Goal: Communication & Community: Answer question/provide support

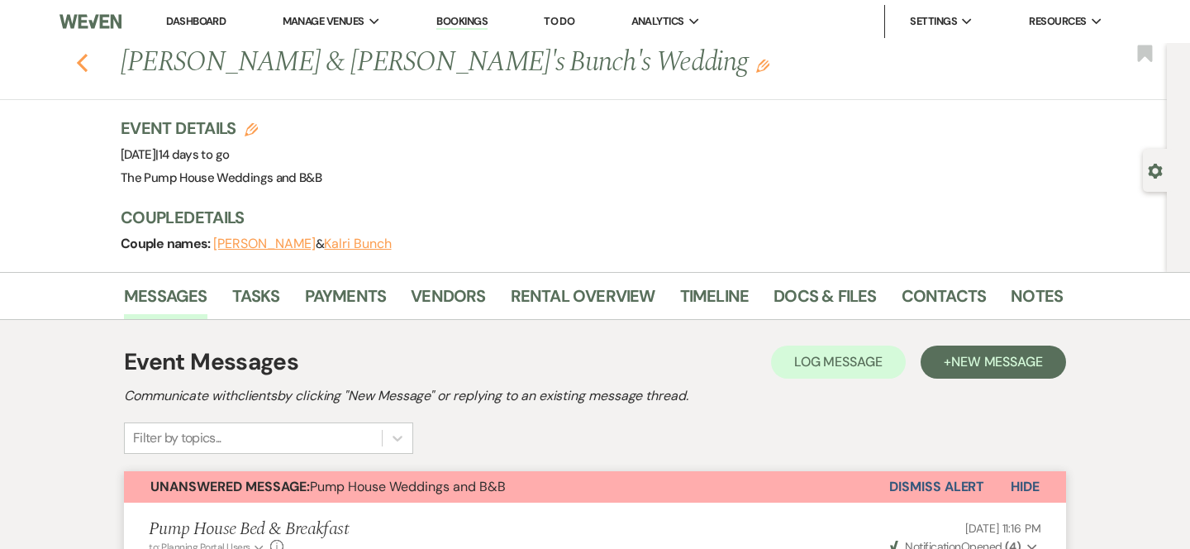
click at [80, 64] on use "button" at bounding box center [82, 63] width 11 height 18
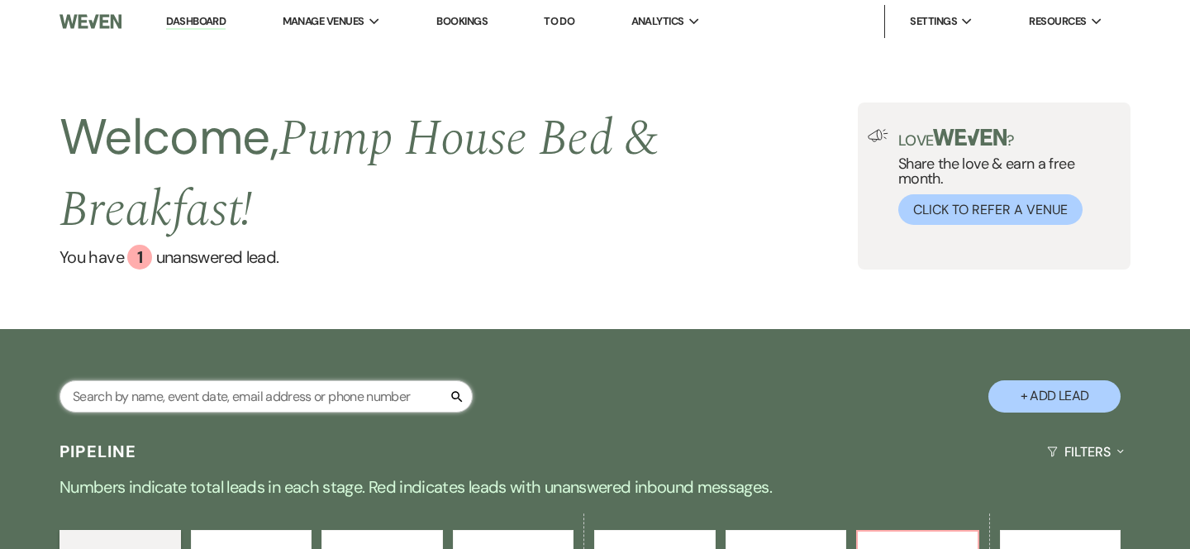
click at [216, 400] on input "text" at bounding box center [266, 396] width 413 height 32
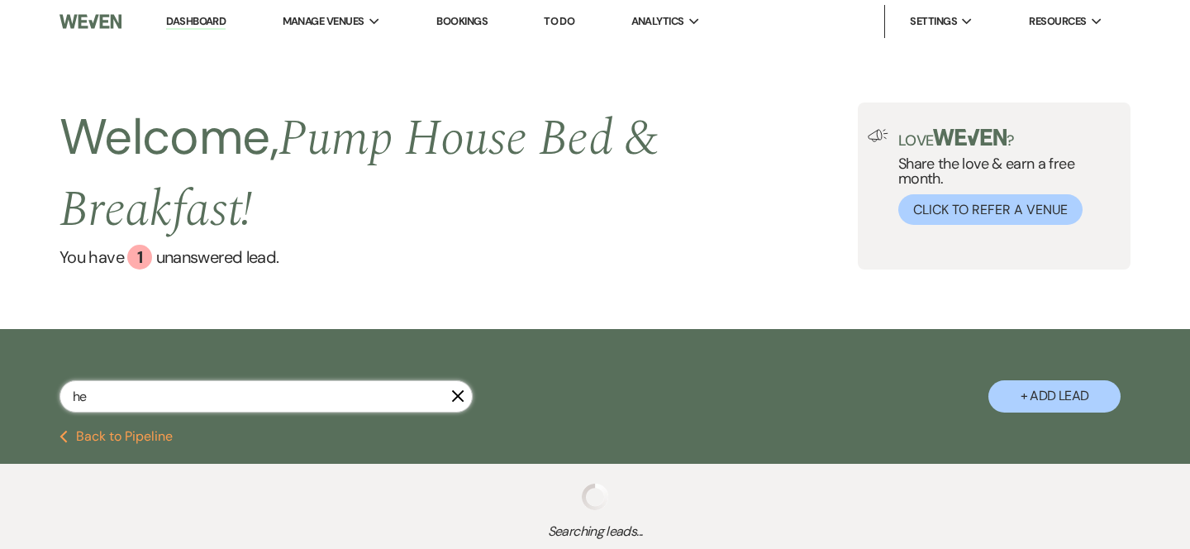
type input "hea"
select select "8"
select select "5"
select select "8"
select select "5"
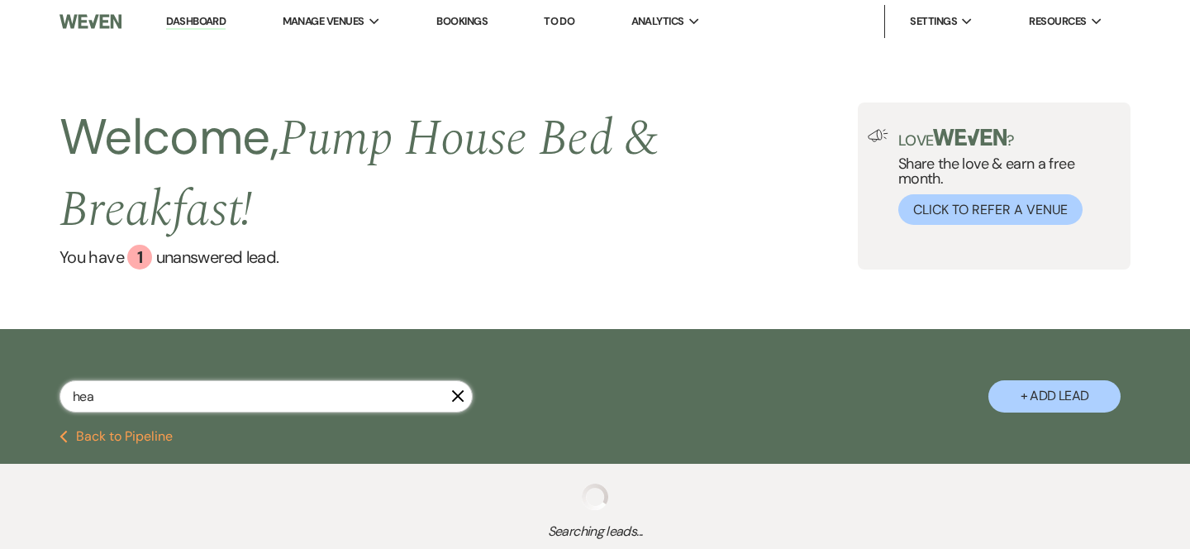
select select "8"
select select "5"
select select "8"
select select "5"
select select "8"
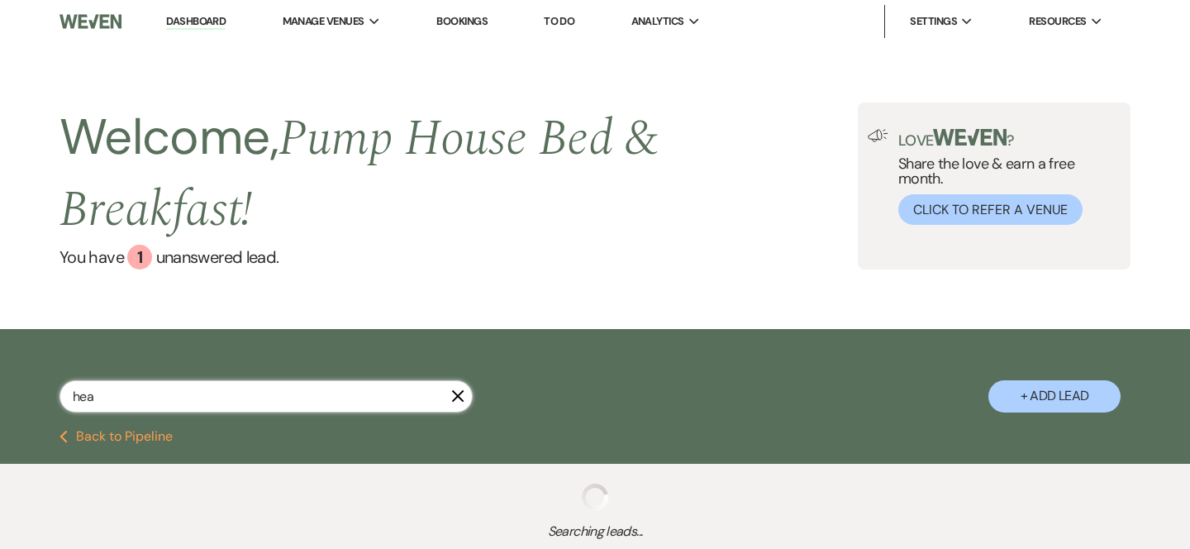
select select "8"
select select "5"
select select "8"
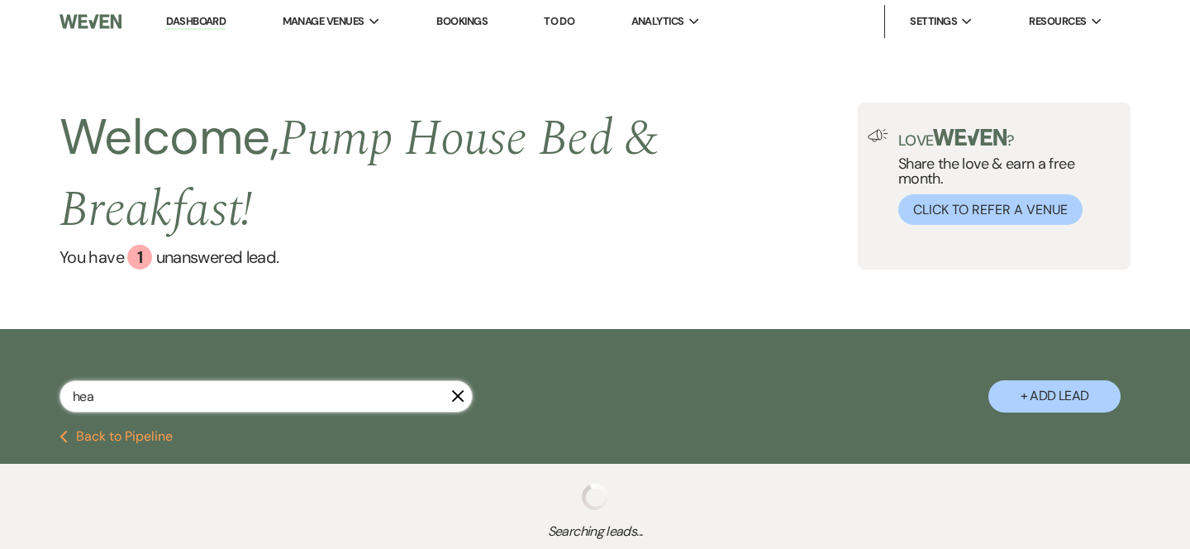
select select "10"
select select "8"
select select "5"
select select "8"
select select "6"
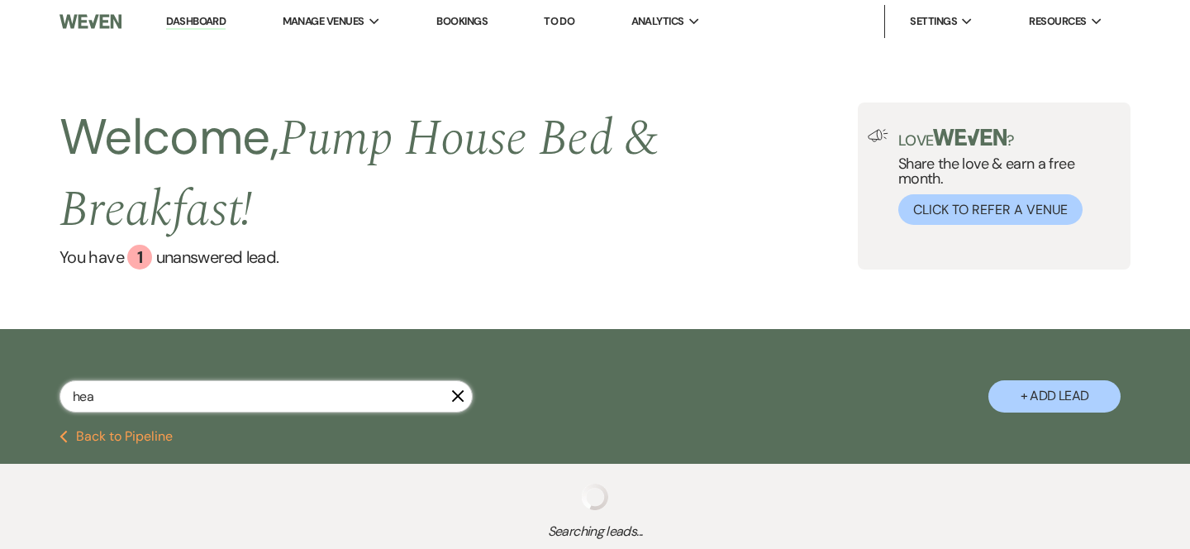
select select "8"
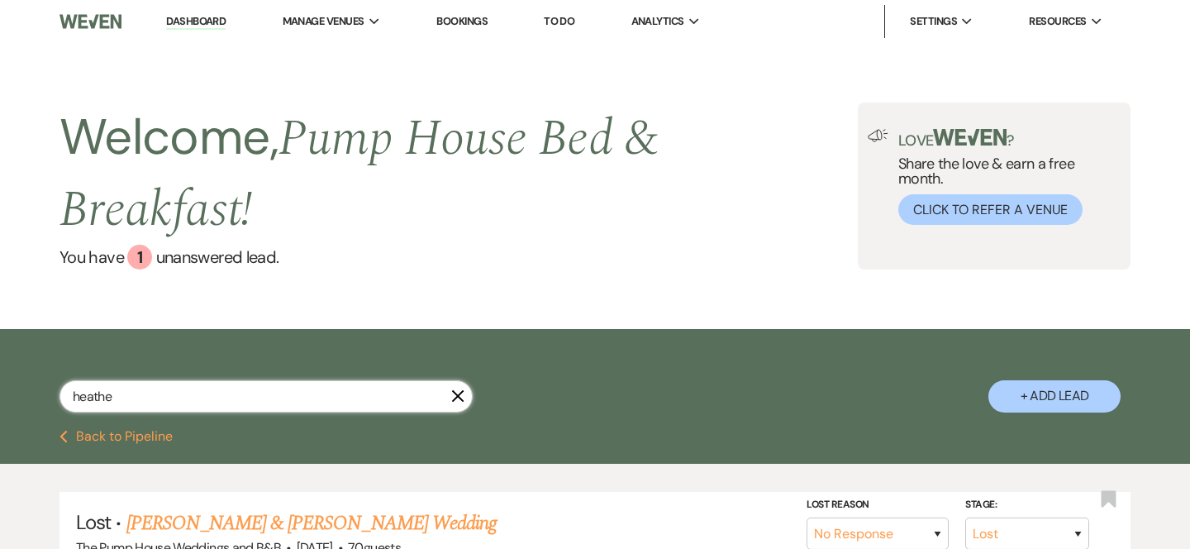
type input "[PERSON_NAME]"
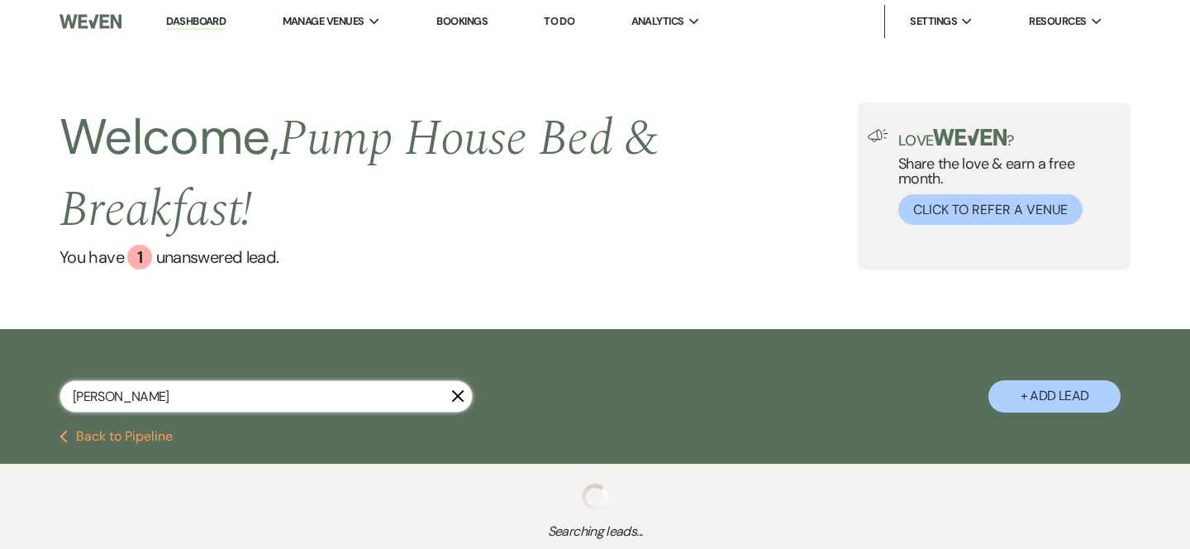
select select "8"
select select "5"
select select "8"
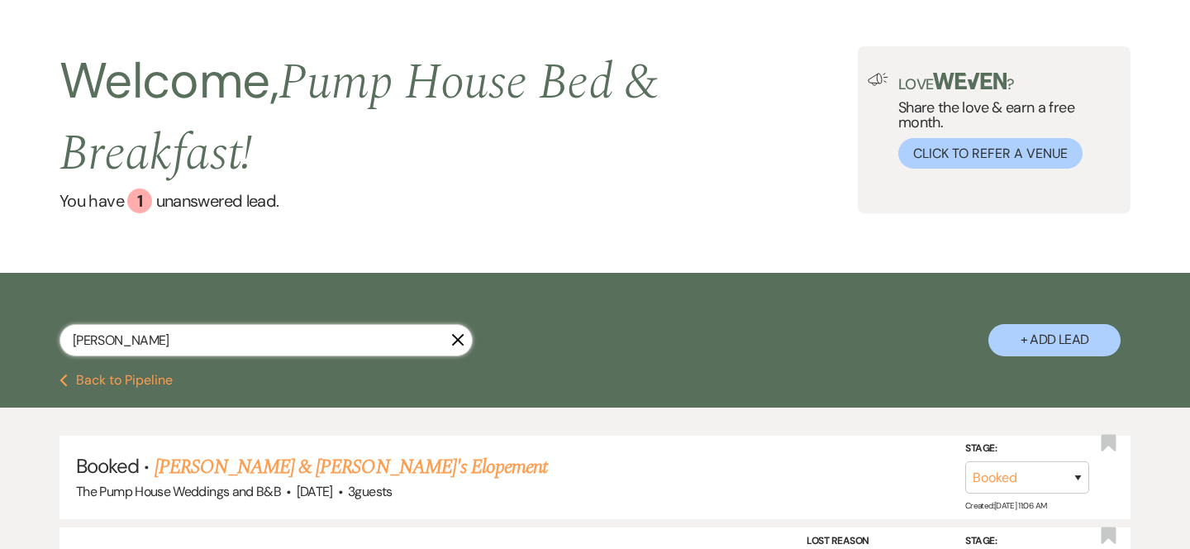
scroll to position [92, 0]
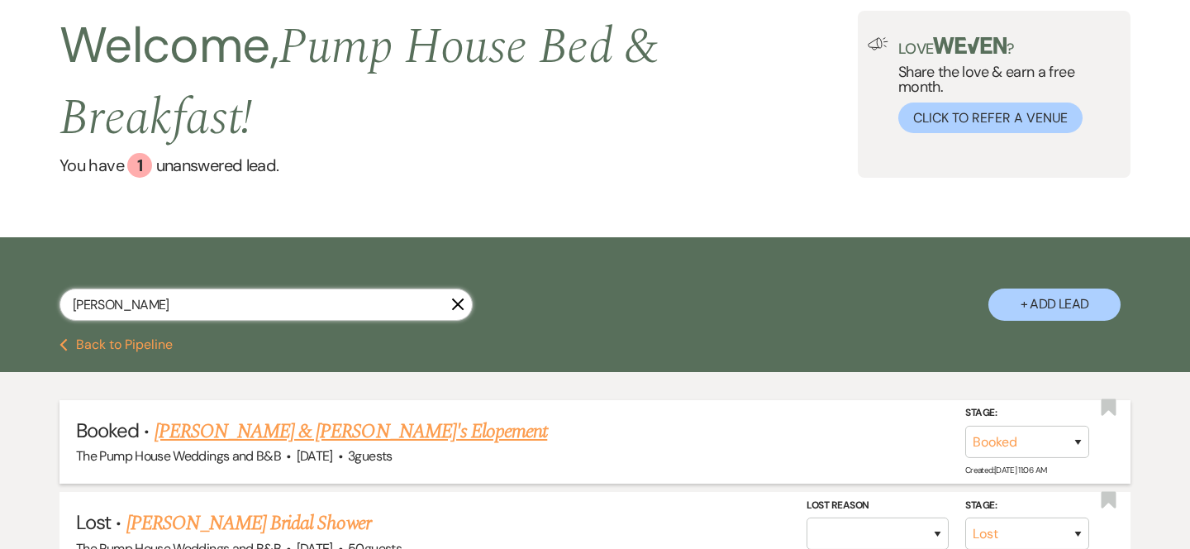
type input "[PERSON_NAME]"
click at [224, 438] on link "[PERSON_NAME] & [PERSON_NAME]'s Elopement" at bounding box center [351, 432] width 393 height 30
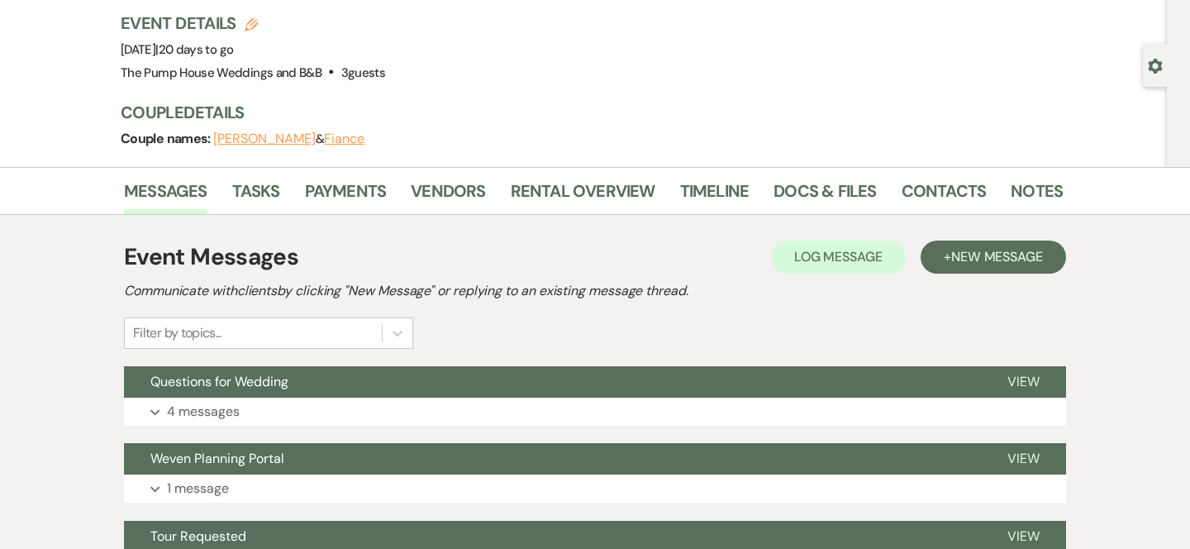
scroll to position [120, 0]
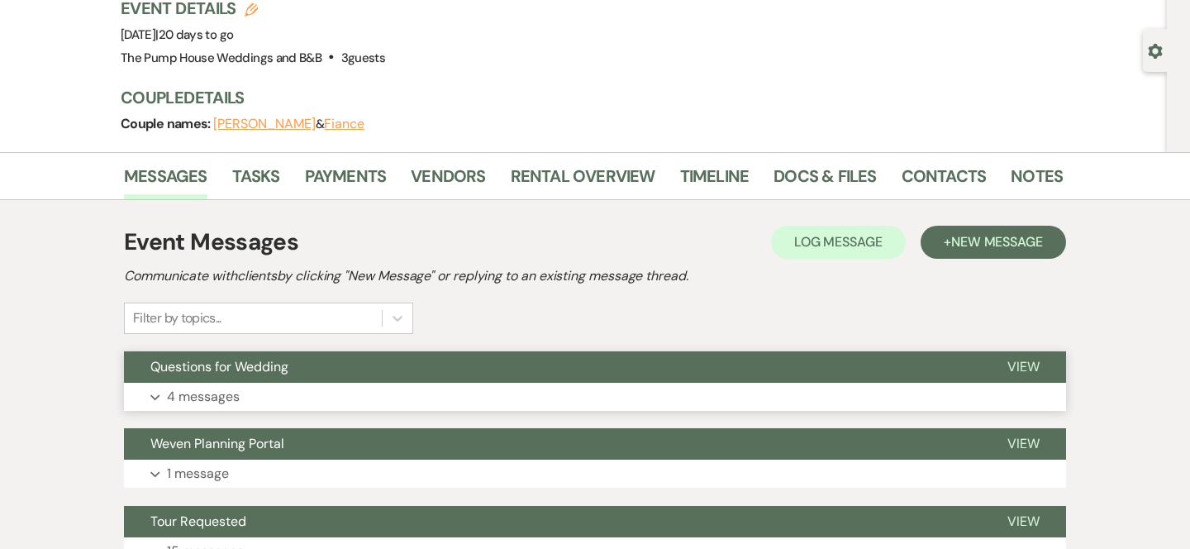
click at [343, 375] on button "Questions for Wedding" at bounding box center [552, 366] width 857 height 31
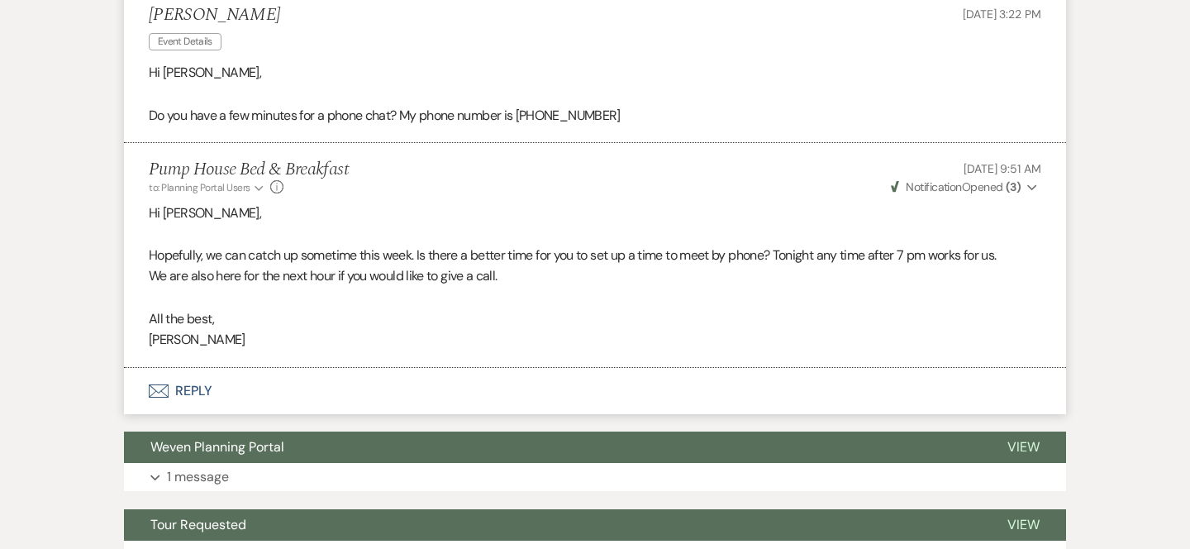
scroll to position [1639, 0]
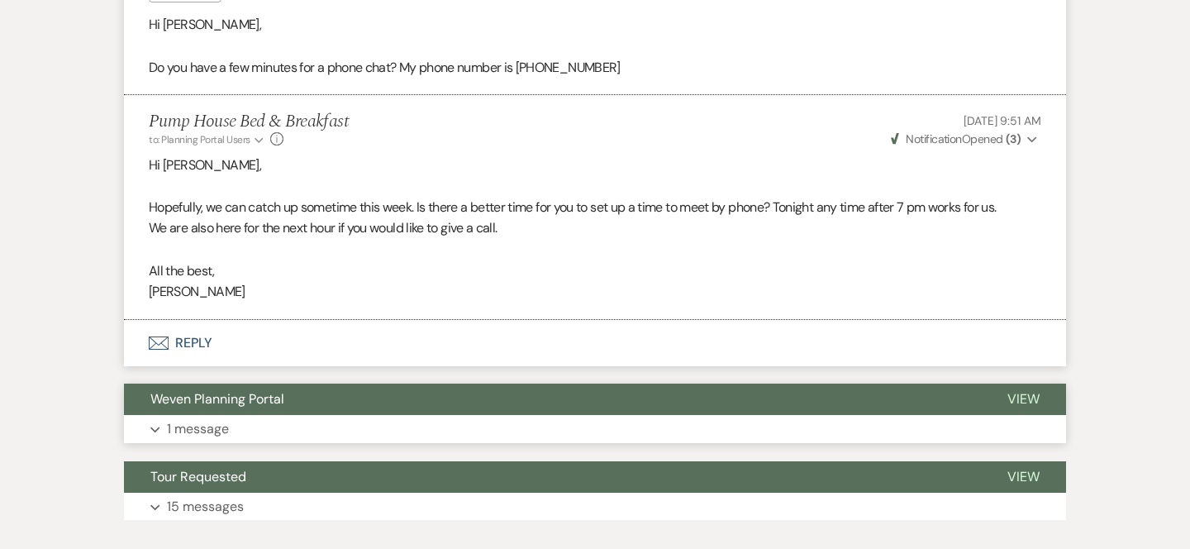
click at [484, 393] on button "Weven Planning Portal" at bounding box center [552, 398] width 857 height 31
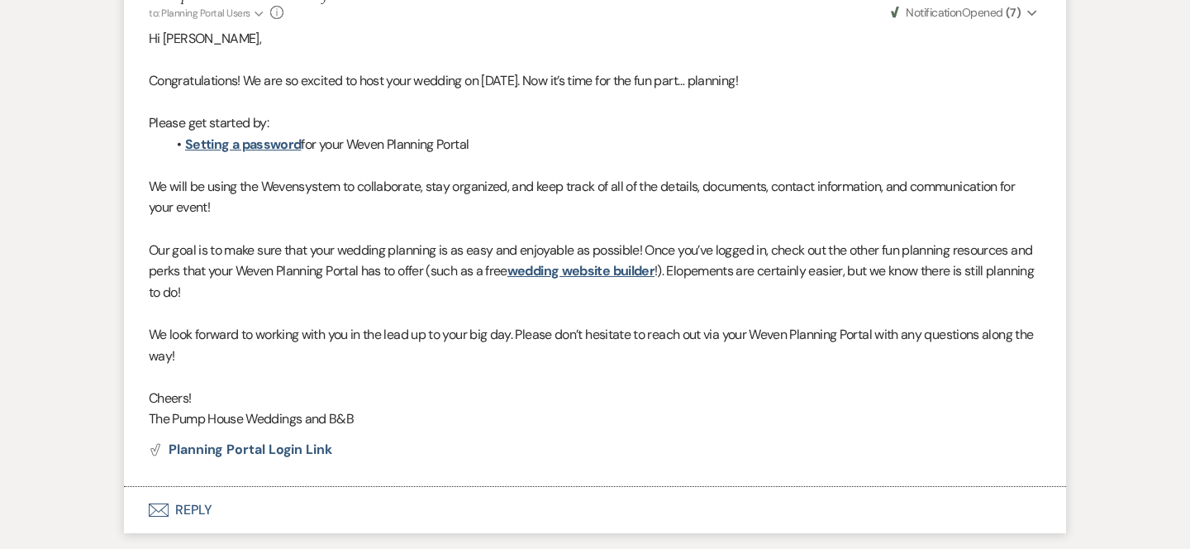
scroll to position [2278, 0]
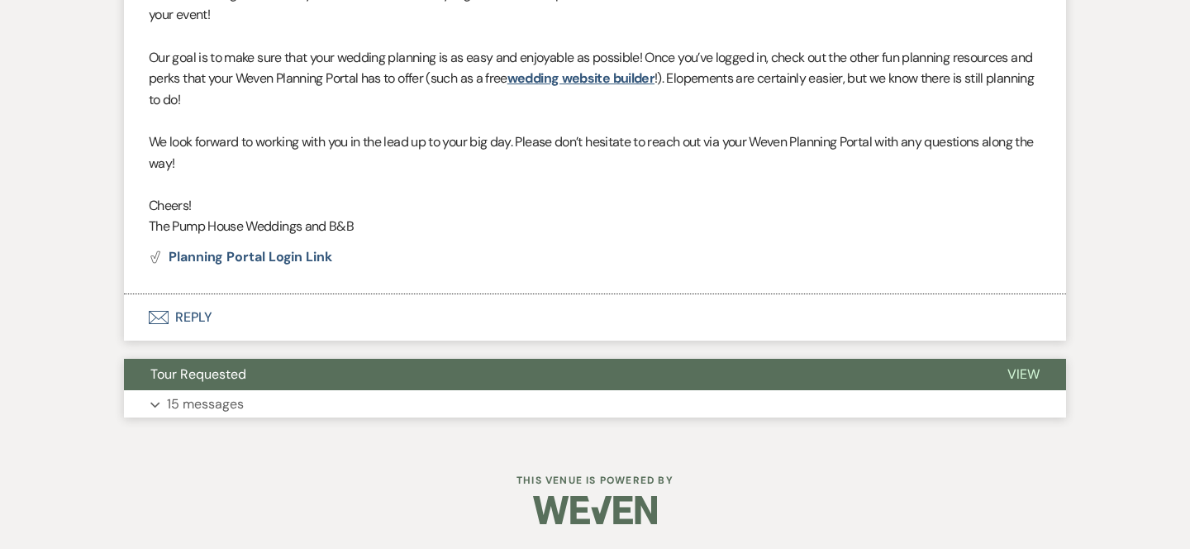
click at [312, 373] on button "Tour Requested" at bounding box center [552, 374] width 857 height 31
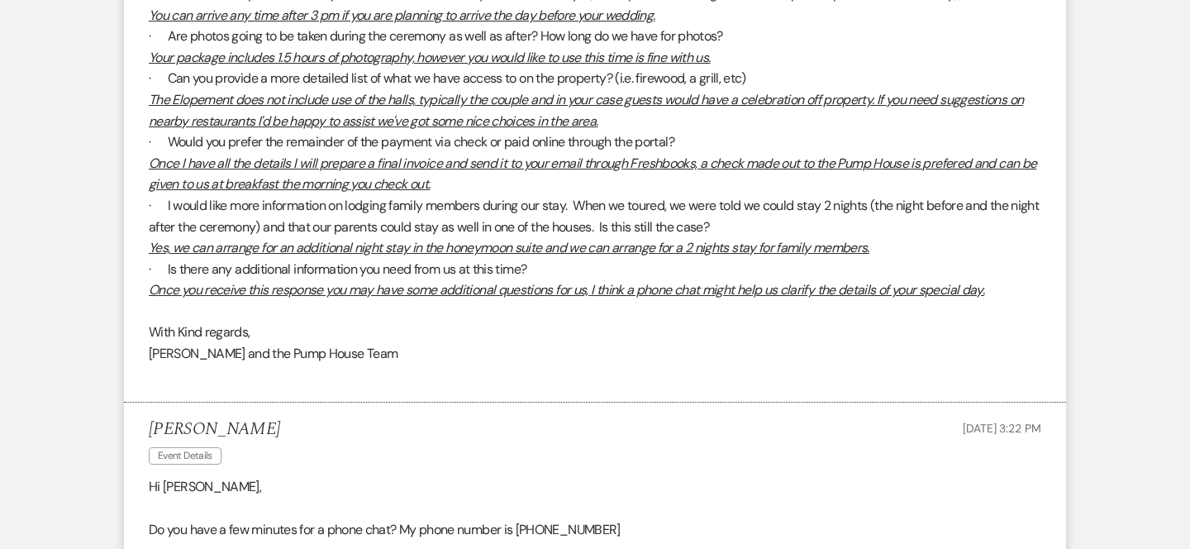
scroll to position [0, 0]
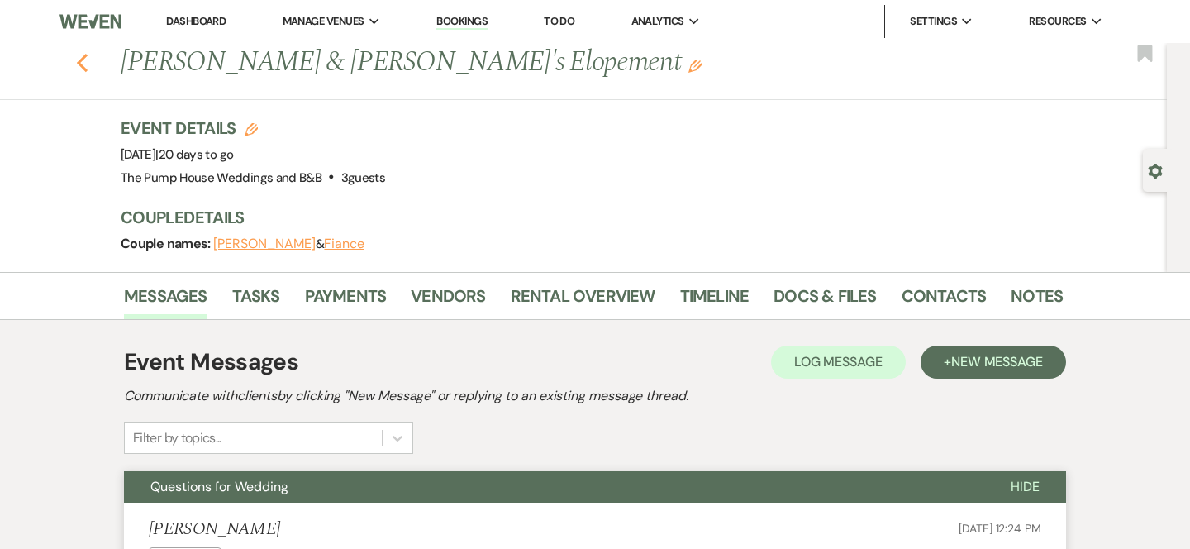
click at [82, 60] on use "button" at bounding box center [82, 63] width 11 height 18
select select "8"
select select "5"
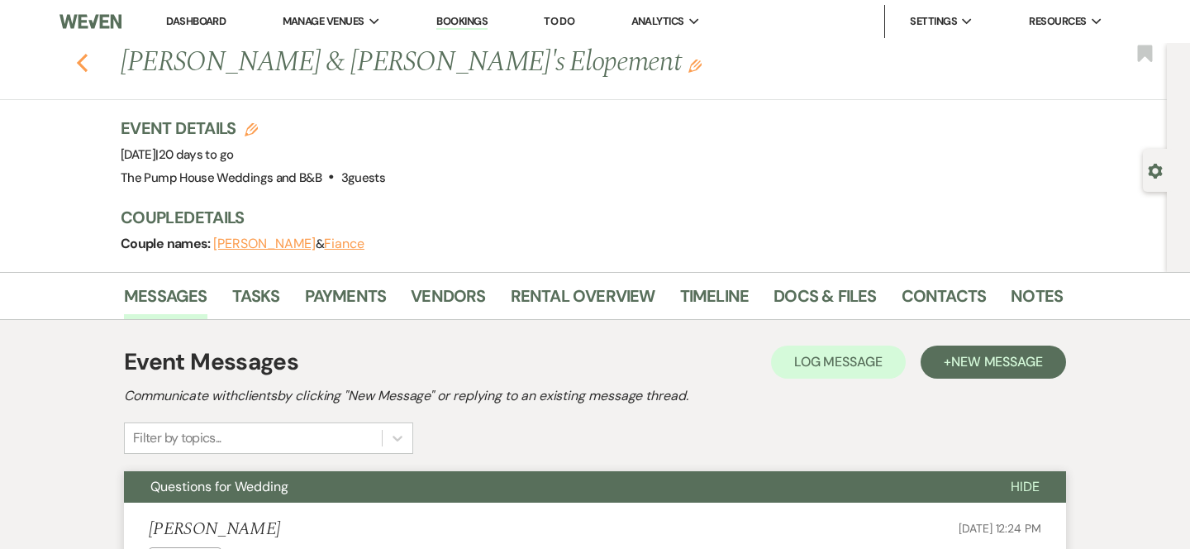
select select "8"
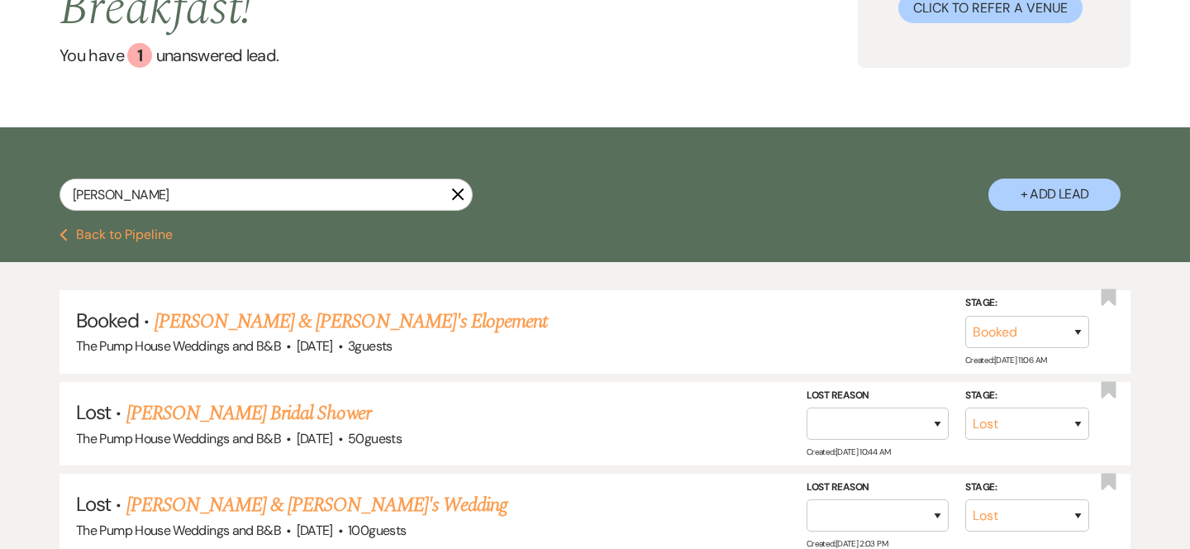
scroll to position [208, 0]
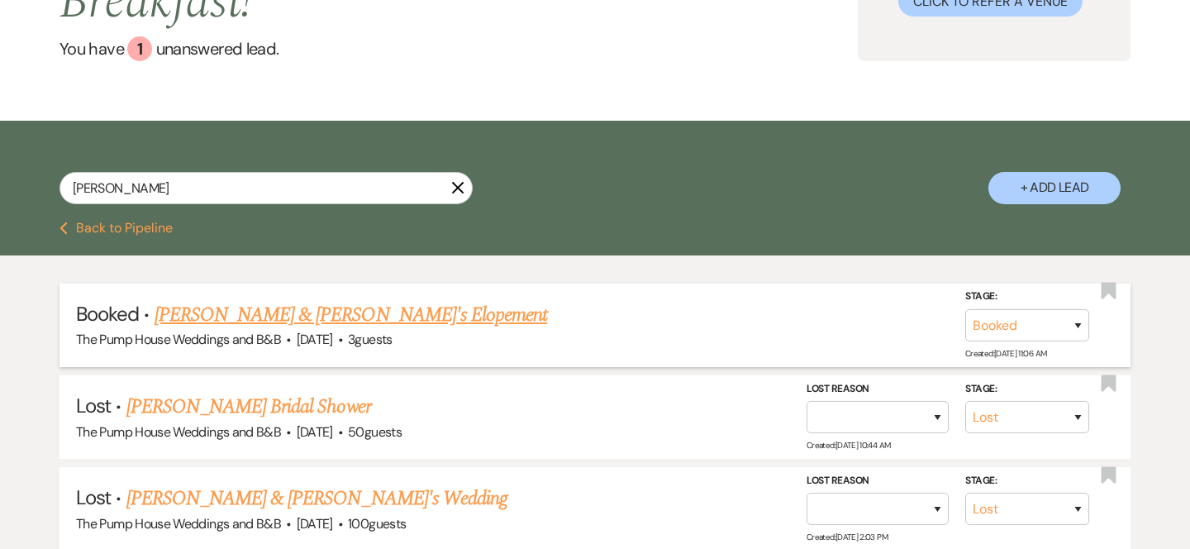
click at [283, 321] on link "[PERSON_NAME] & [PERSON_NAME]'s Elopement" at bounding box center [351, 315] width 393 height 30
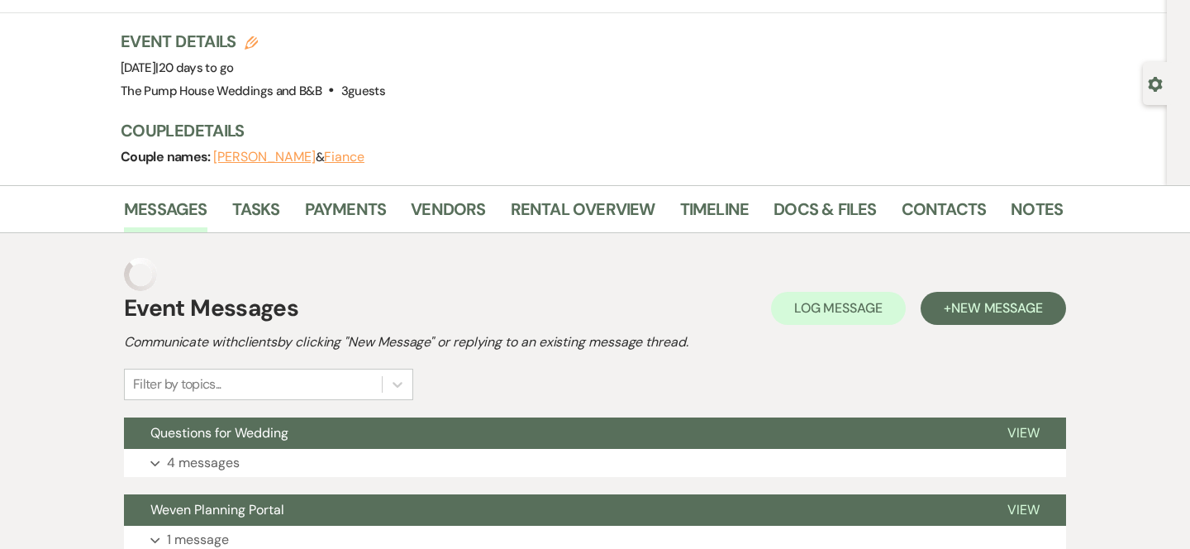
scroll to position [84, 0]
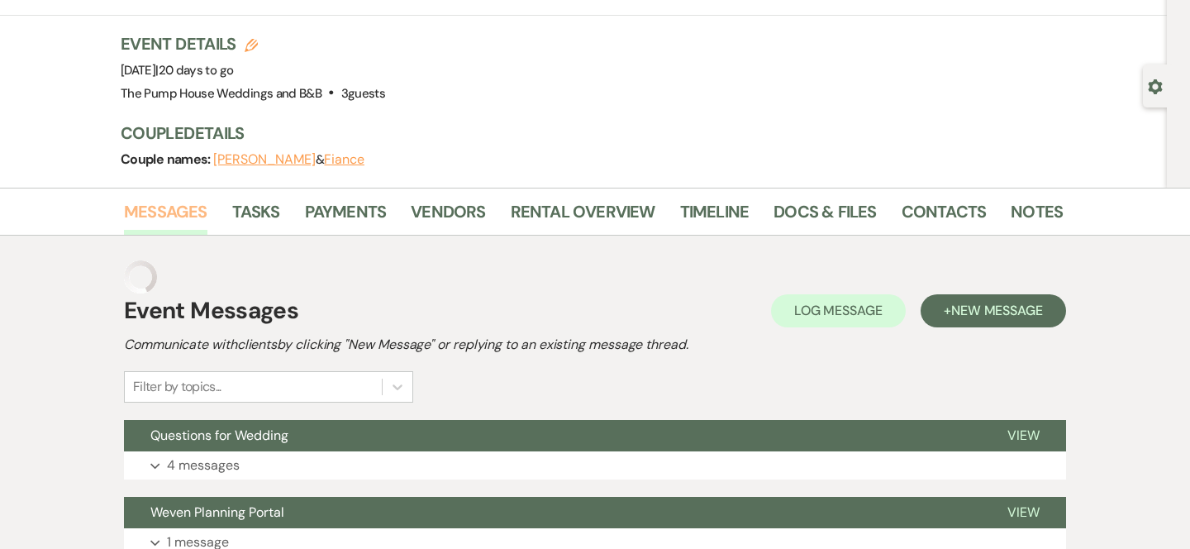
click at [183, 221] on link "Messages" at bounding box center [165, 216] width 83 height 36
click at [181, 213] on link "Messages" at bounding box center [165, 216] width 83 height 36
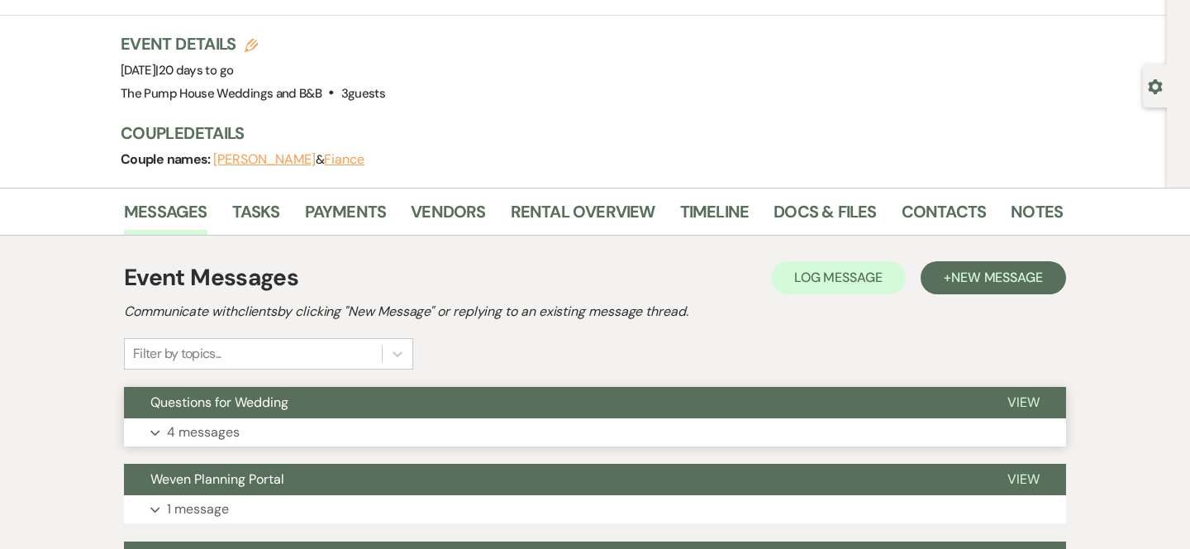
click at [288, 396] on span "Questions for Wedding" at bounding box center [219, 401] width 138 height 17
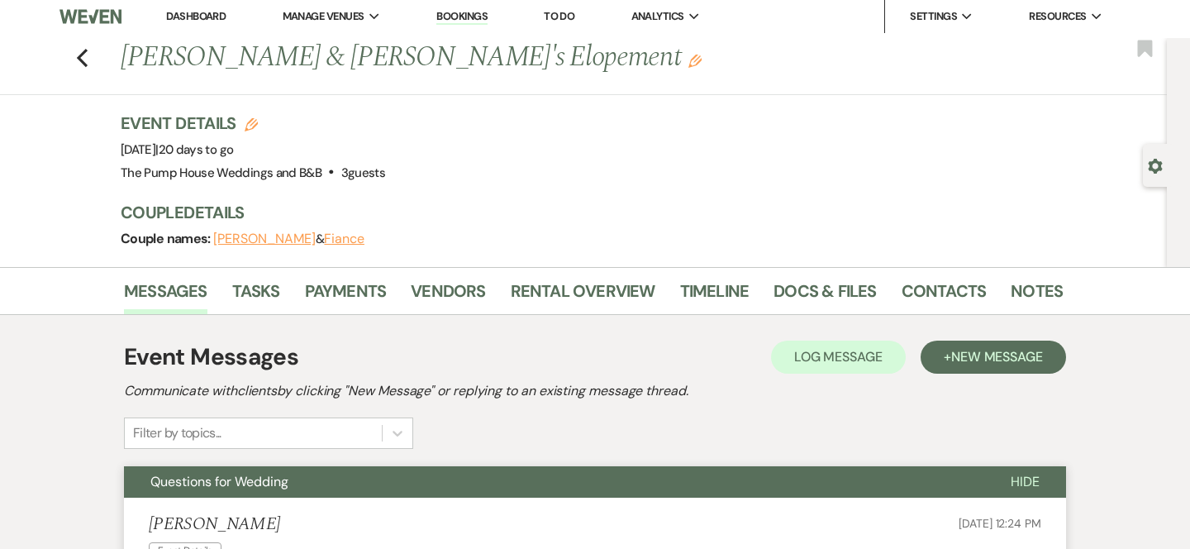
scroll to position [0, 0]
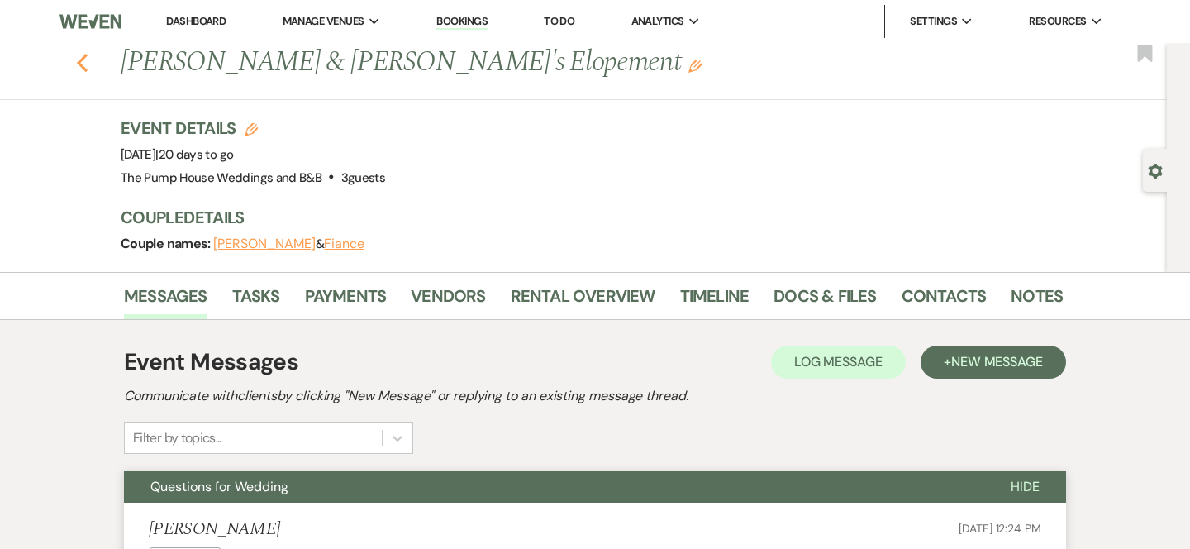
click at [79, 58] on icon "Previous" at bounding box center [82, 63] width 12 height 20
select select "8"
select select "5"
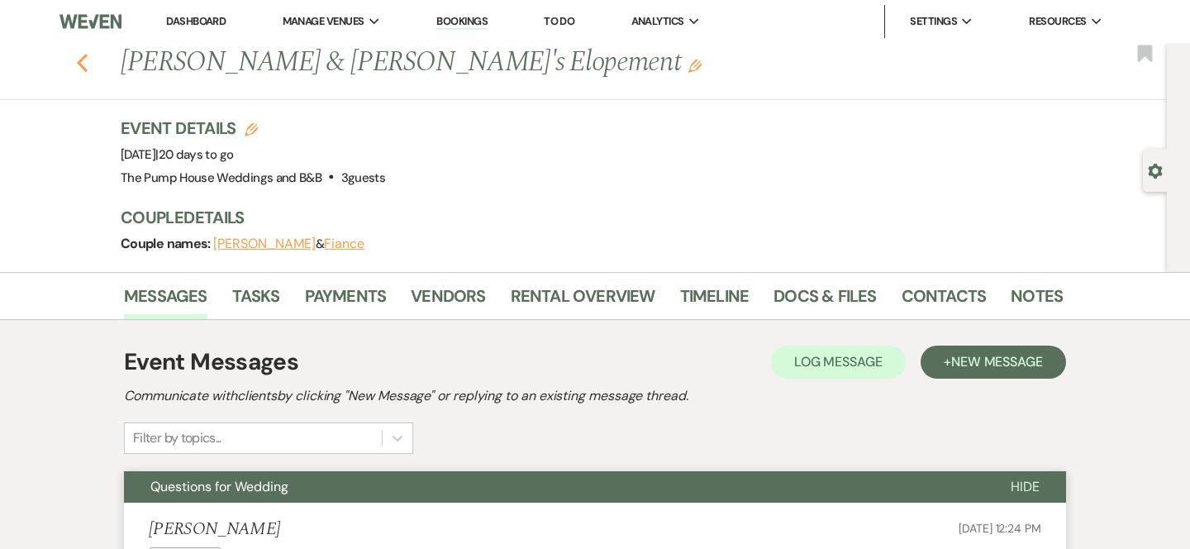
select select "8"
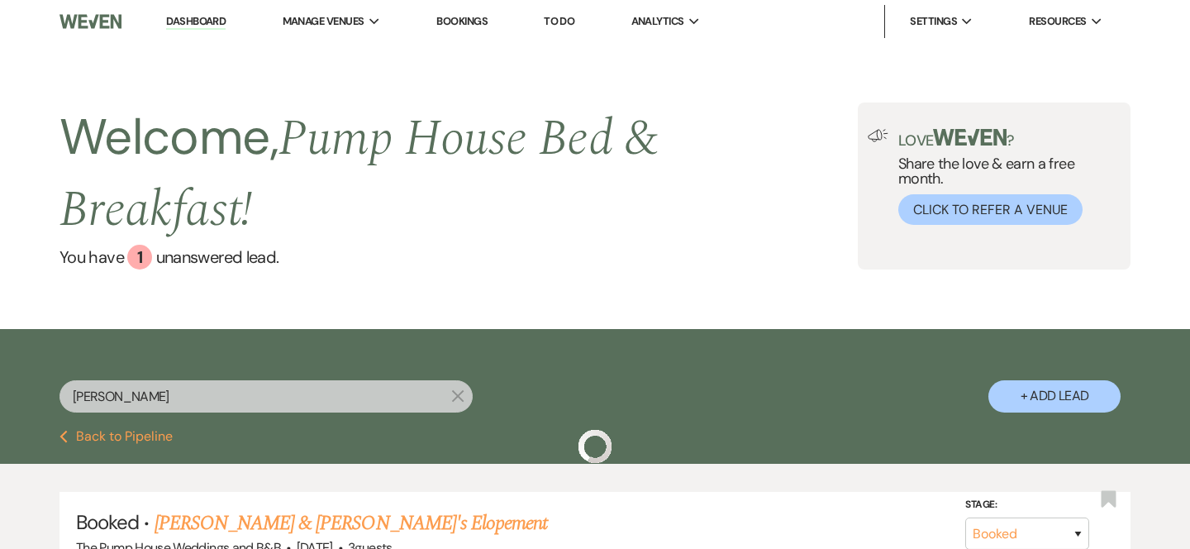
scroll to position [208, 0]
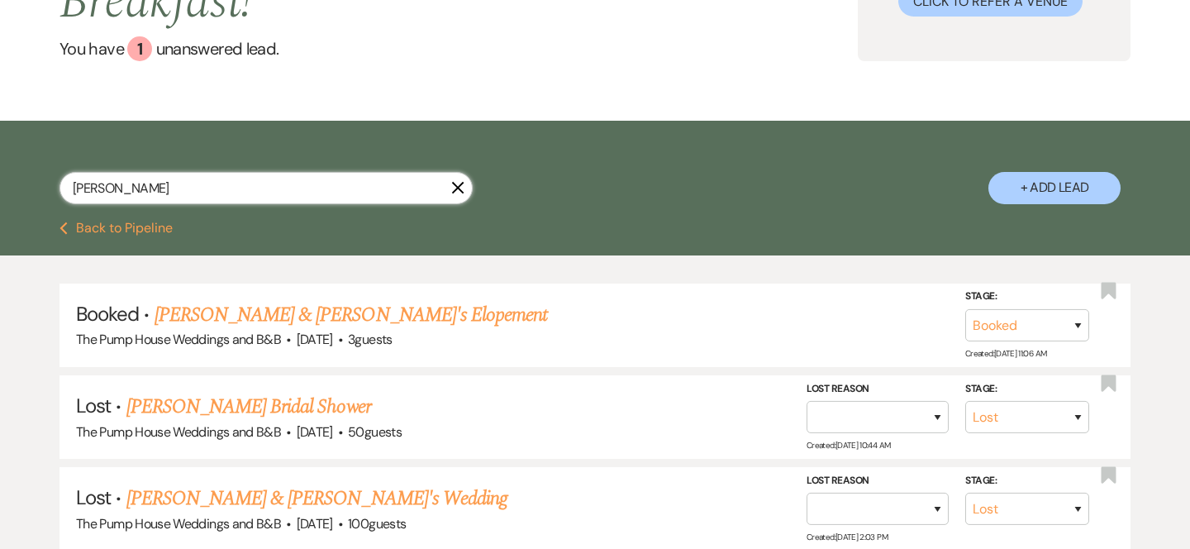
drag, startPoint x: 121, startPoint y: 190, endPoint x: 60, endPoint y: 179, distance: 62.2
click at [60, 182] on div "[PERSON_NAME]" at bounding box center [266, 188] width 413 height 32
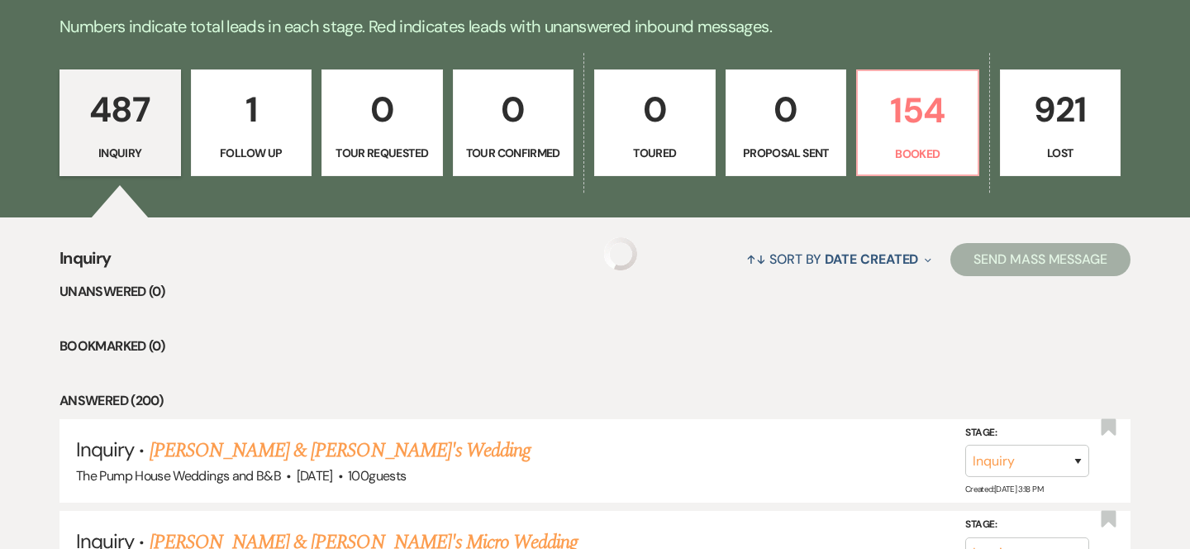
scroll to position [503, 0]
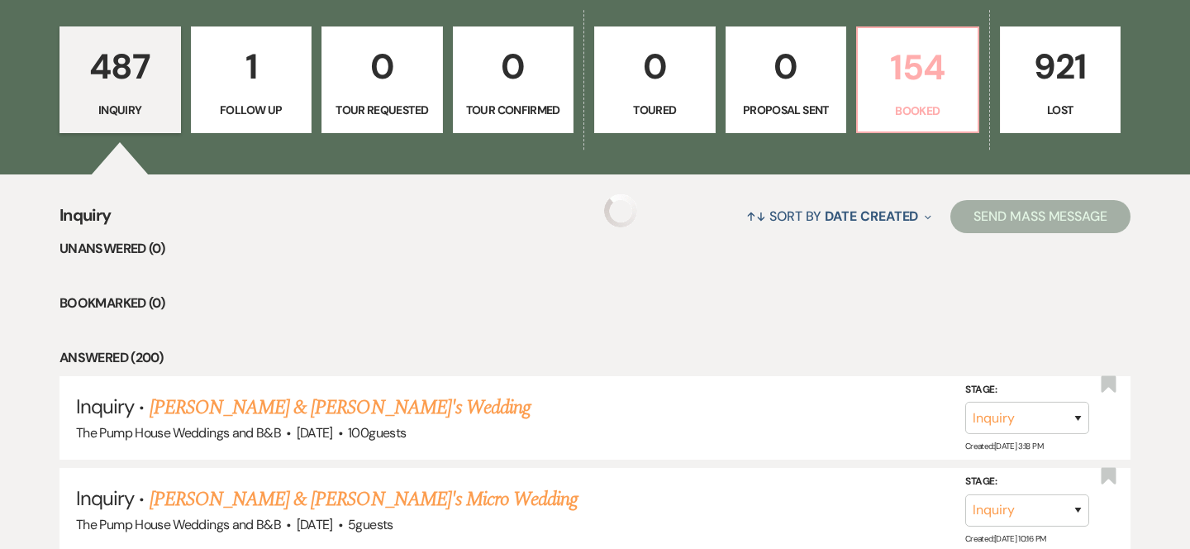
click at [933, 95] on p "154" at bounding box center [918, 67] width 100 height 55
select select "7"
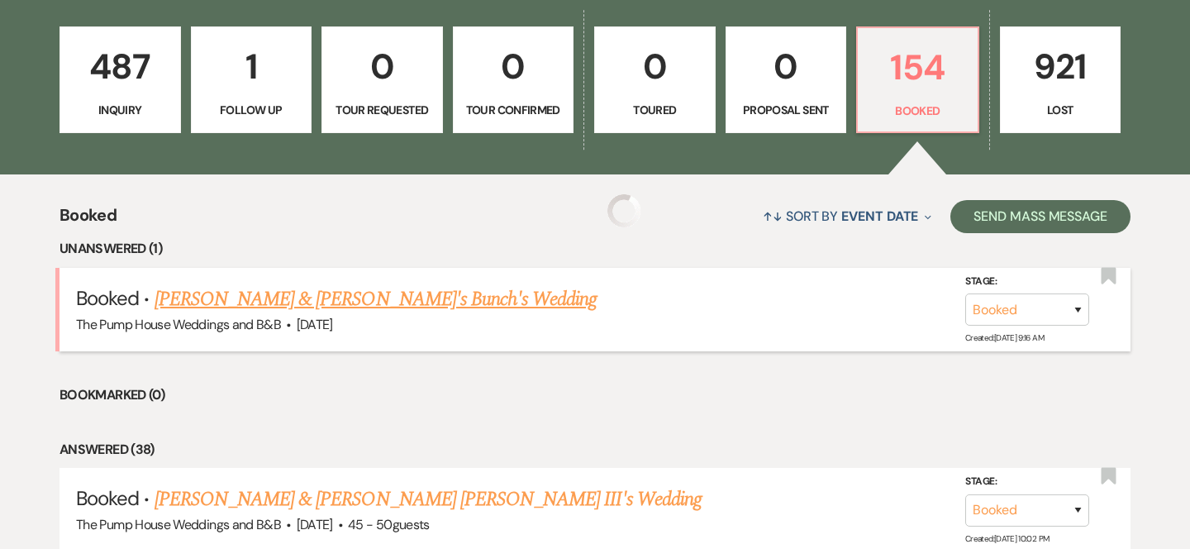
click at [350, 310] on link "Derrek & Karli's Bunch's Wedding" at bounding box center [376, 299] width 443 height 30
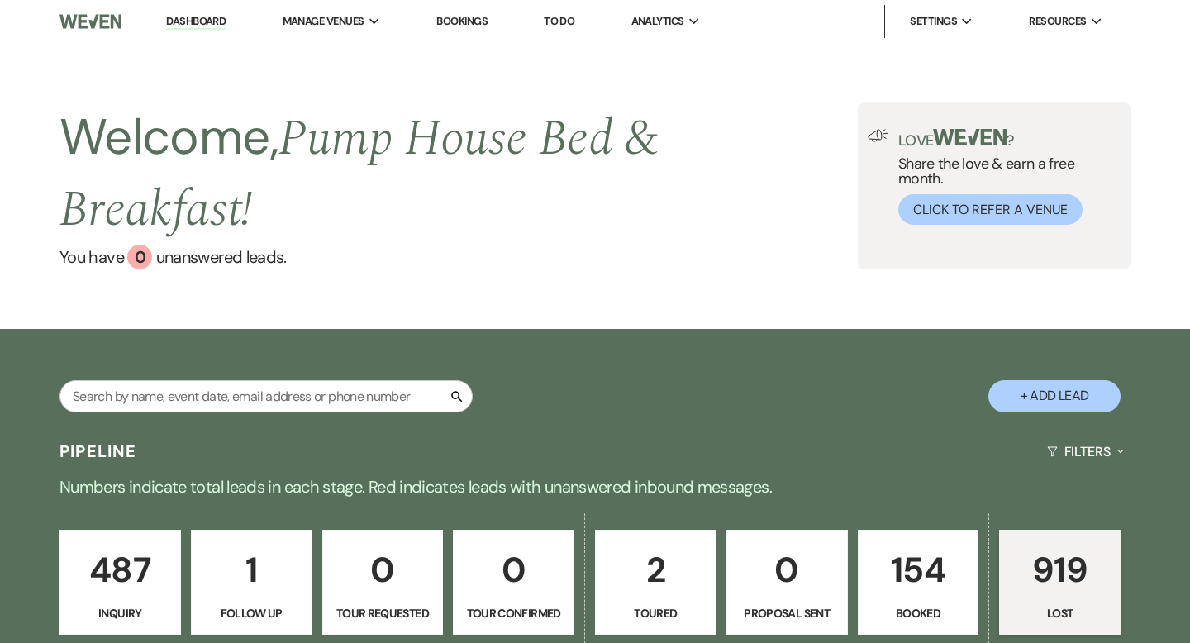
select select "8"
select select "5"
select select "8"
select select "5"
select select "8"
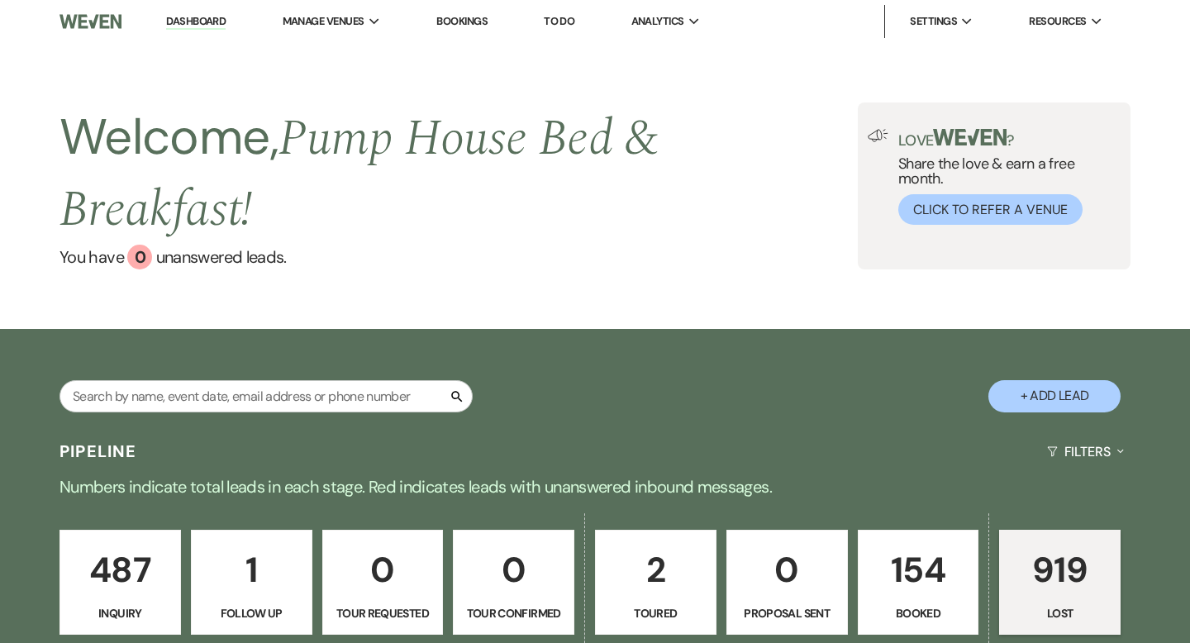
select select "5"
select select "8"
select select "10"
select select "8"
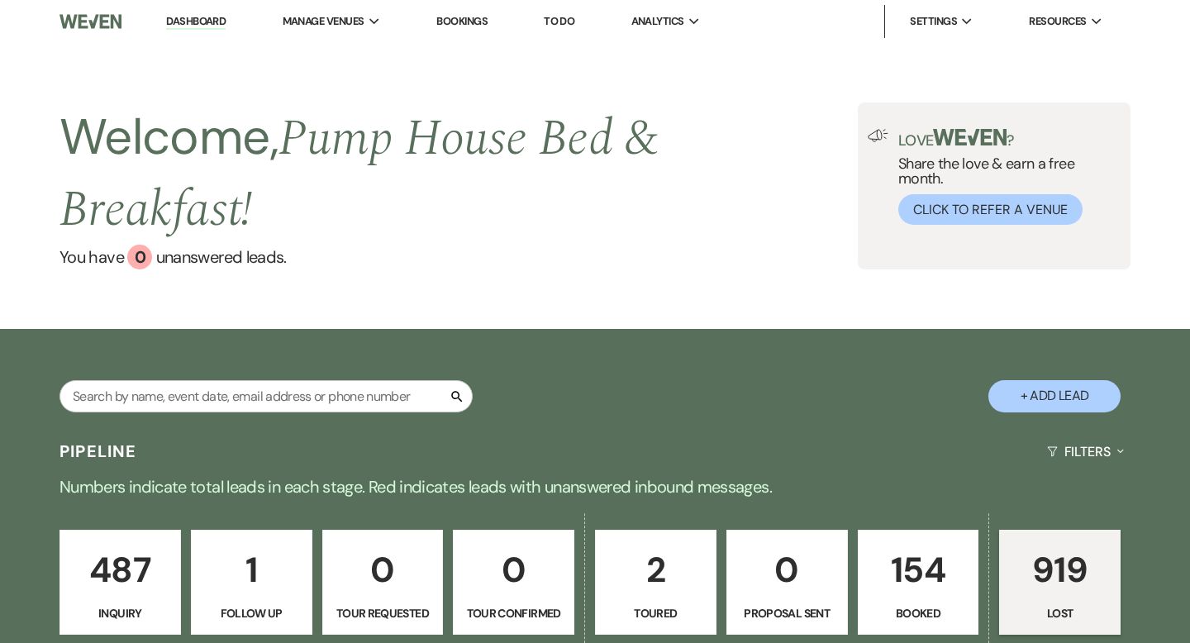
select select "5"
select select "8"
select select "5"
select select "8"
select select "5"
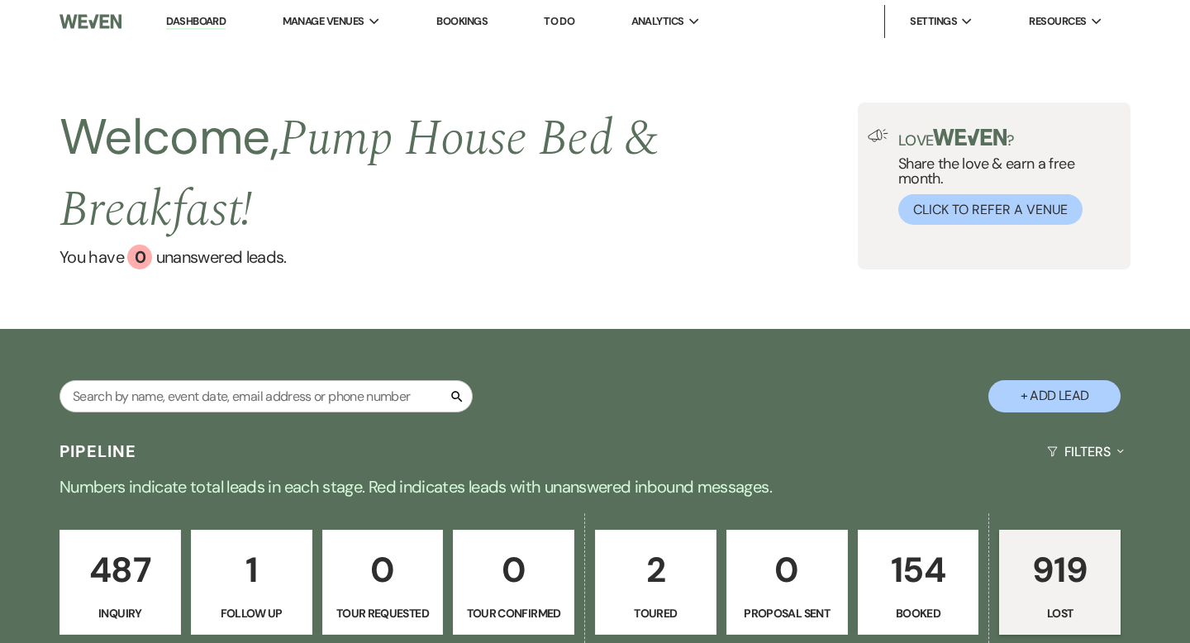
select select "8"
select select "5"
select select "8"
select select "5"
select select "8"
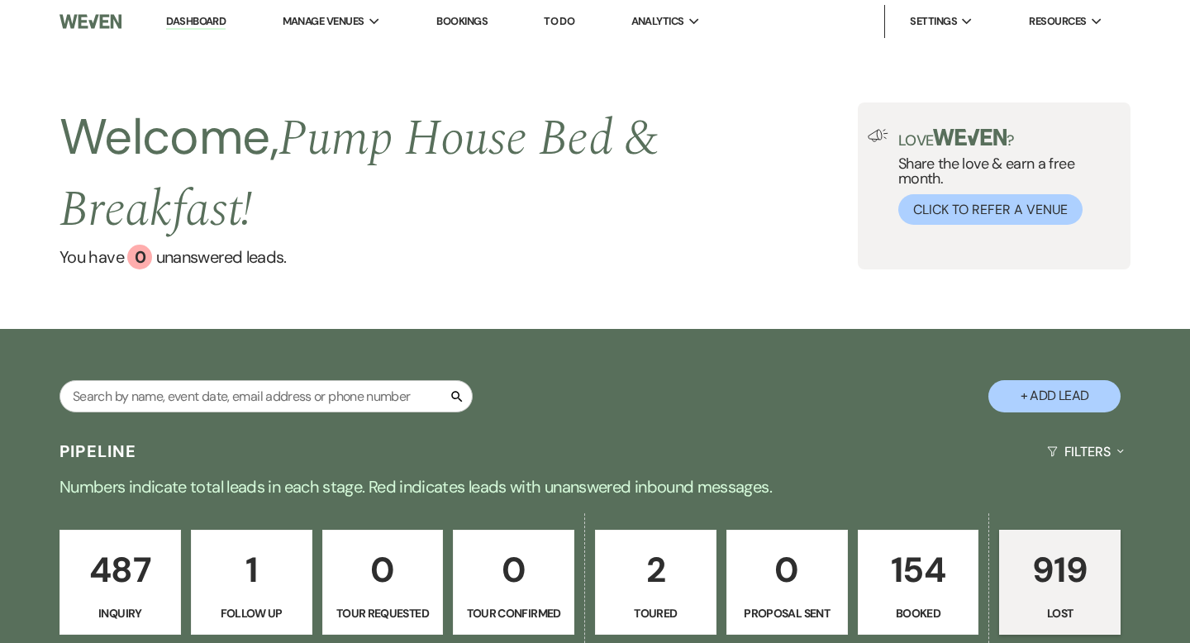
select select "5"
select select "8"
select select "5"
select select "8"
select select "5"
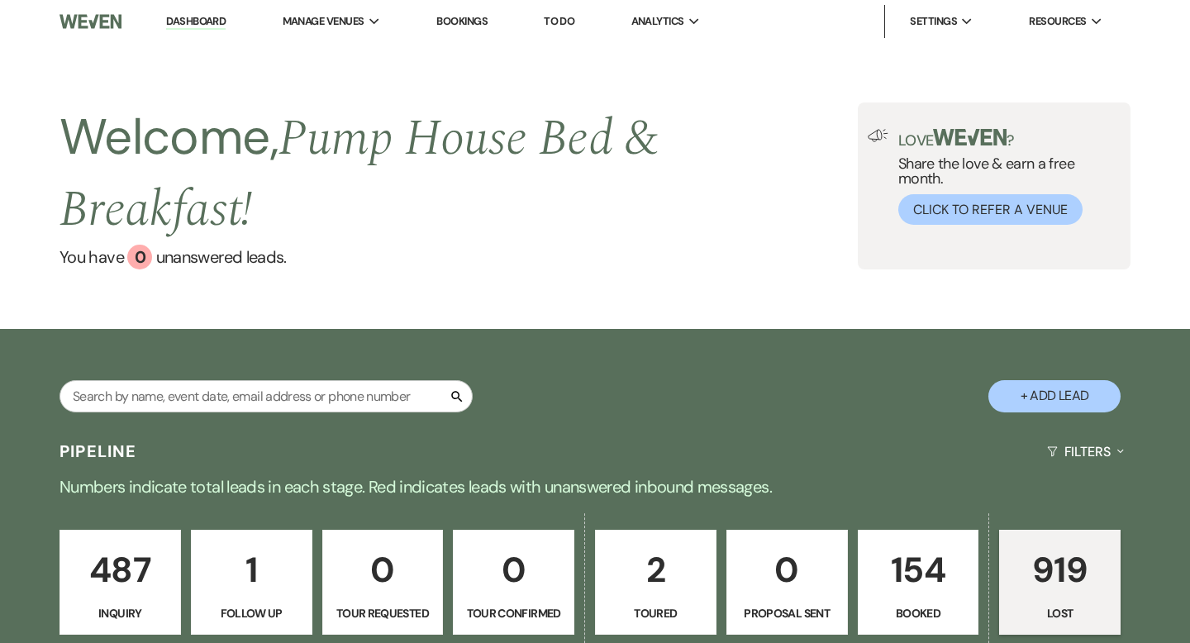
select select "8"
select select "5"
select select "8"
select select "5"
select select "8"
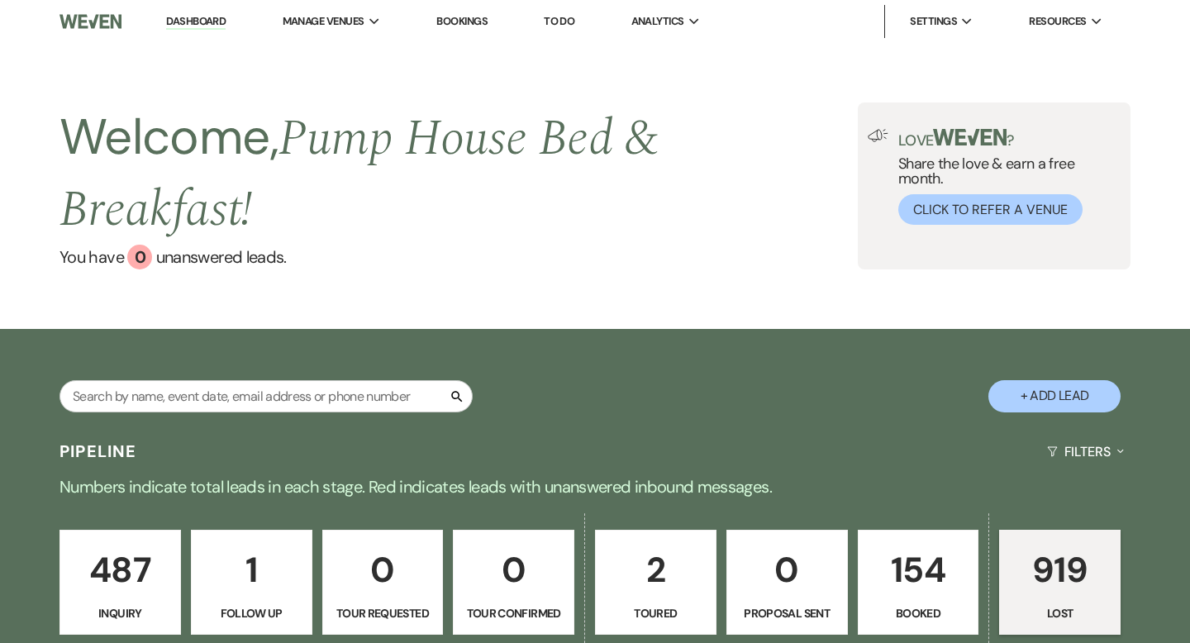
select select "5"
select select "8"
select select "5"
select select "8"
select select "5"
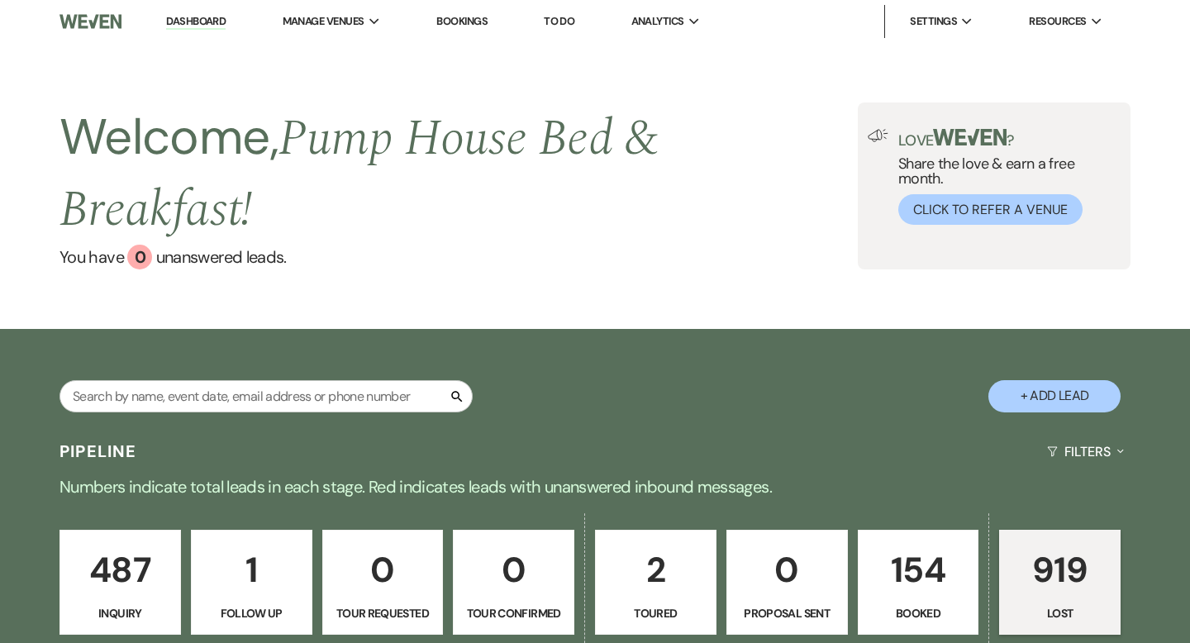
select select "8"
select select "5"
select select "8"
select select "5"
select select "8"
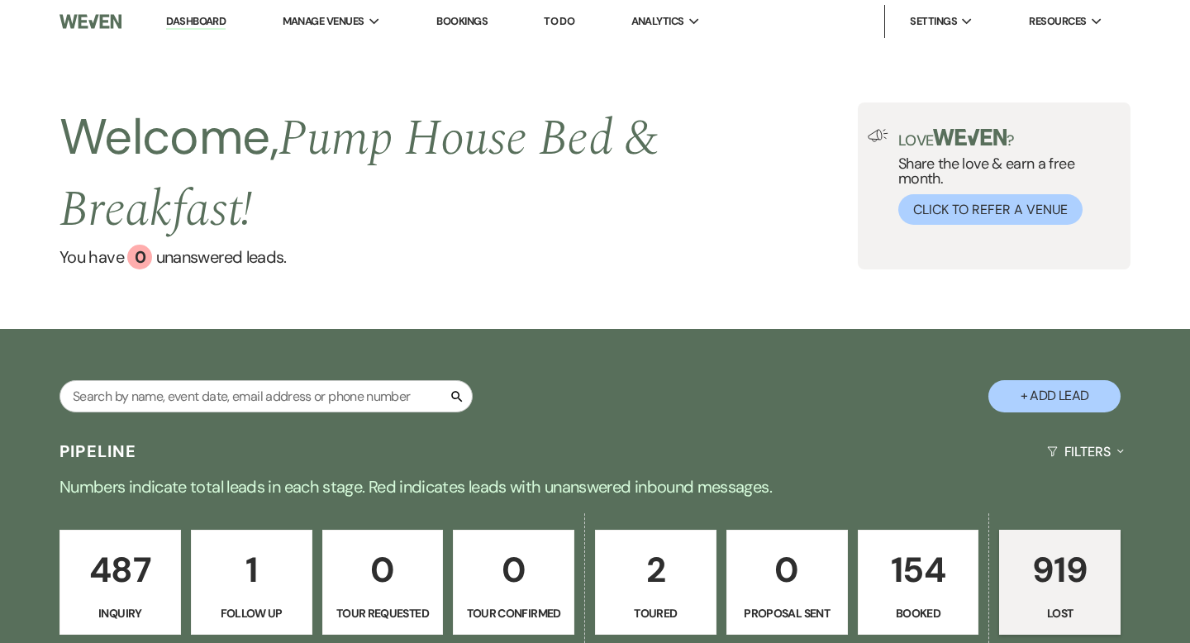
select select "5"
select select "8"
select select "5"
select select "8"
select select "5"
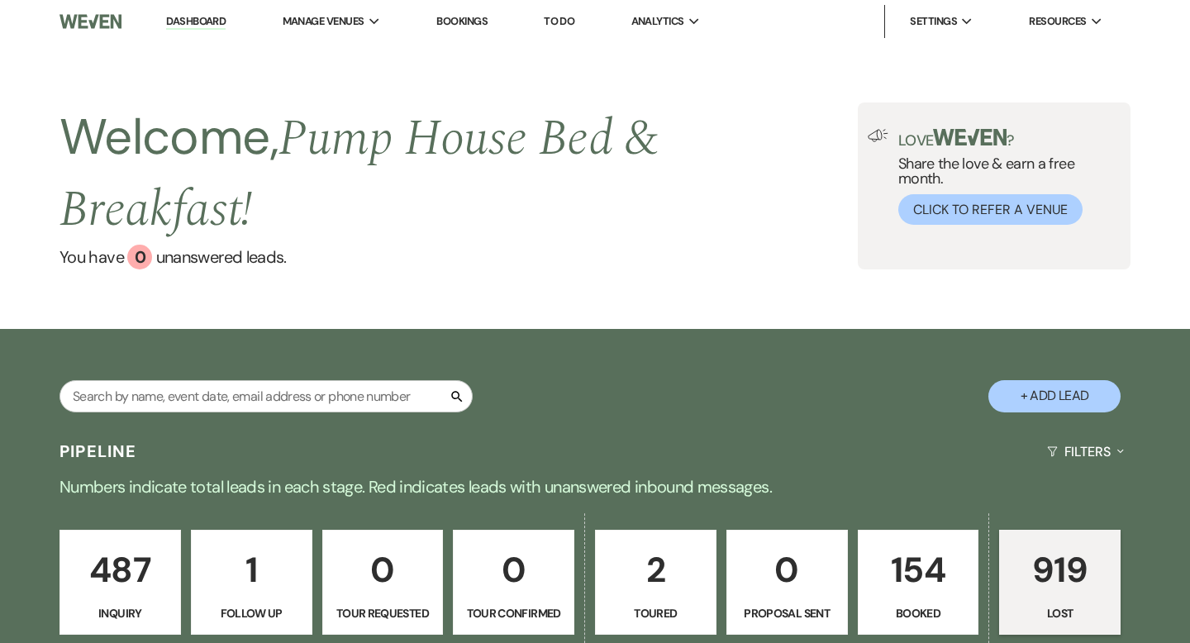
select select "8"
select select "5"
select select "8"
select select "5"
select select "8"
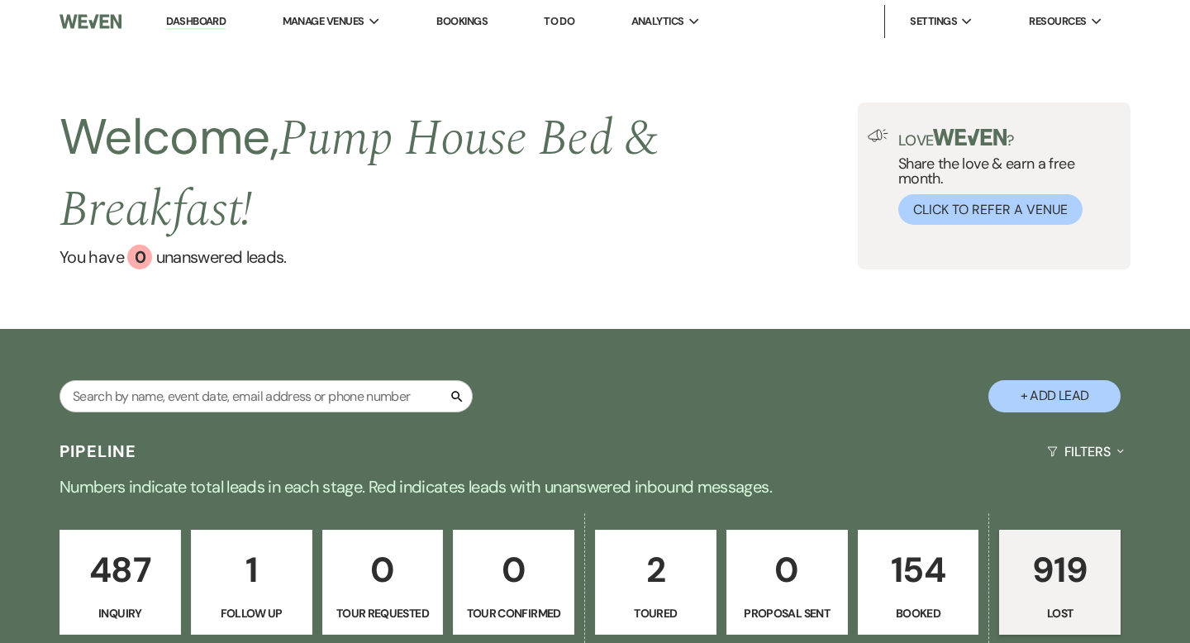
select select "5"
select select "8"
select select "10"
select select "8"
select select "5"
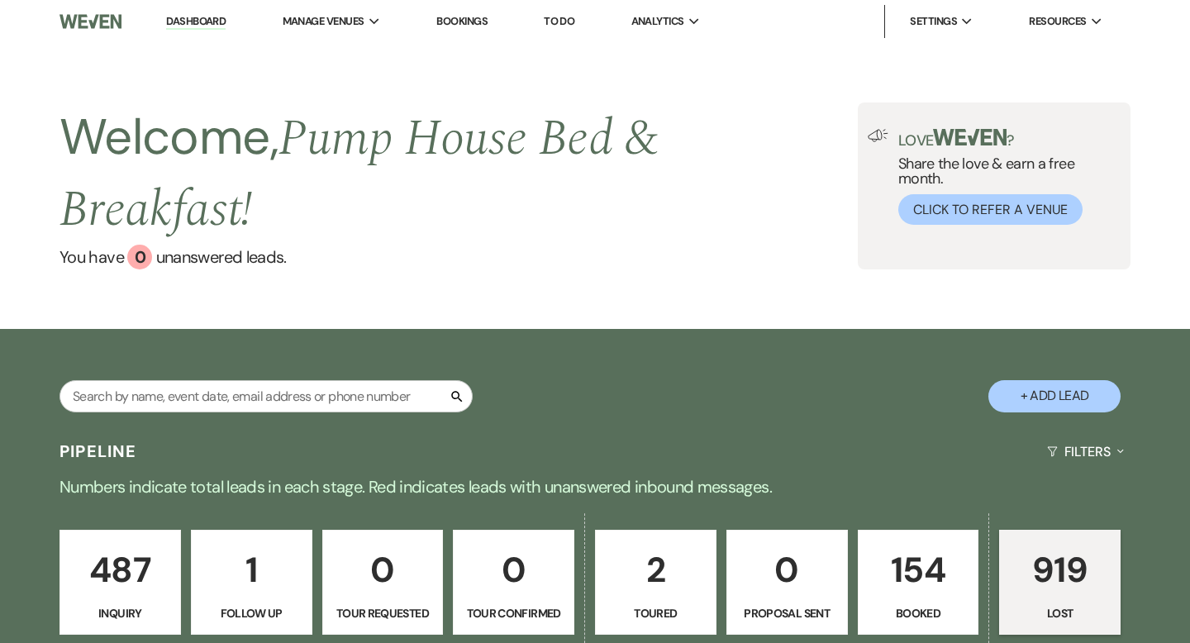
select select "8"
select select "5"
select select "8"
select select "5"
select select "8"
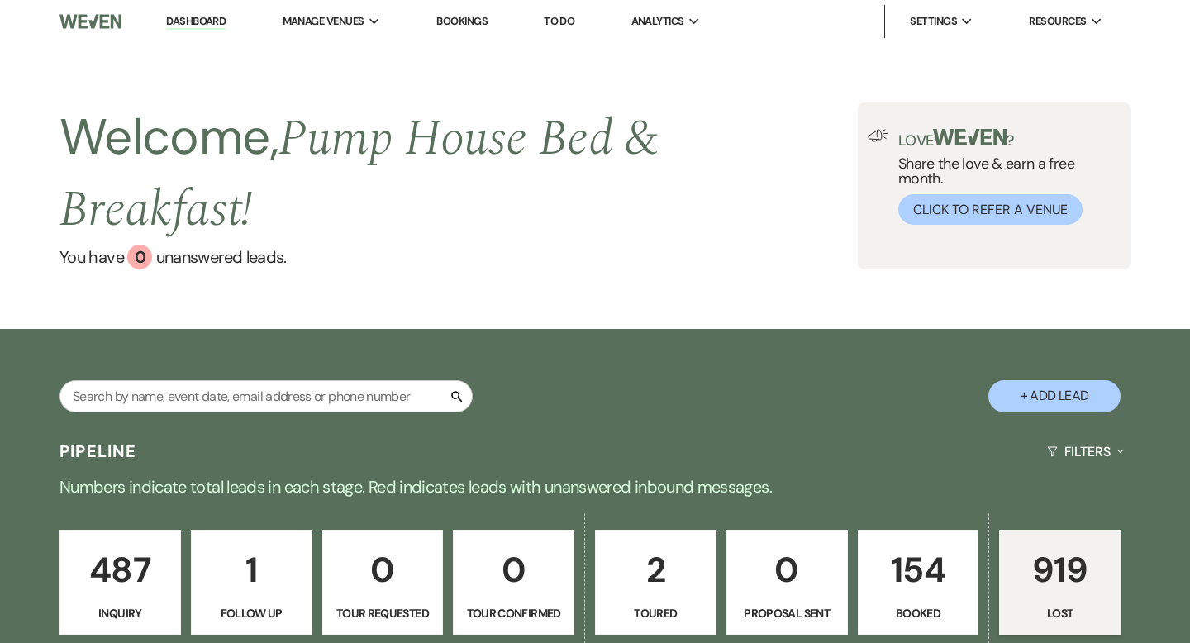
select select "5"
select select "8"
select select "5"
select select "8"
select select "5"
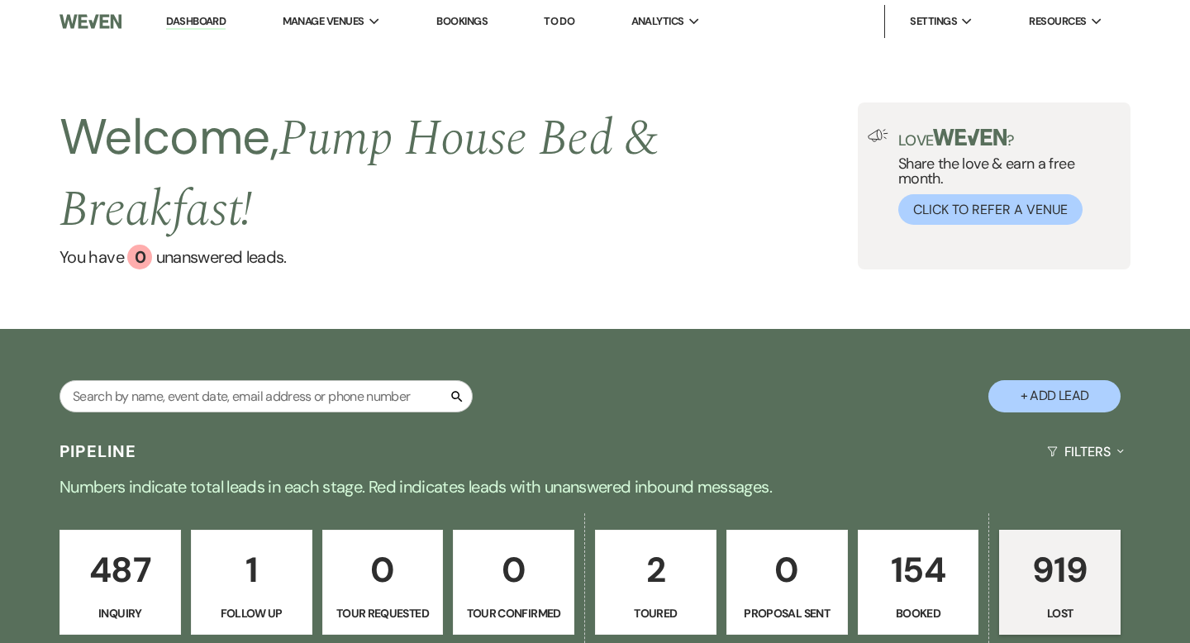
select select "8"
select select "5"
select select "8"
select select "5"
select select "8"
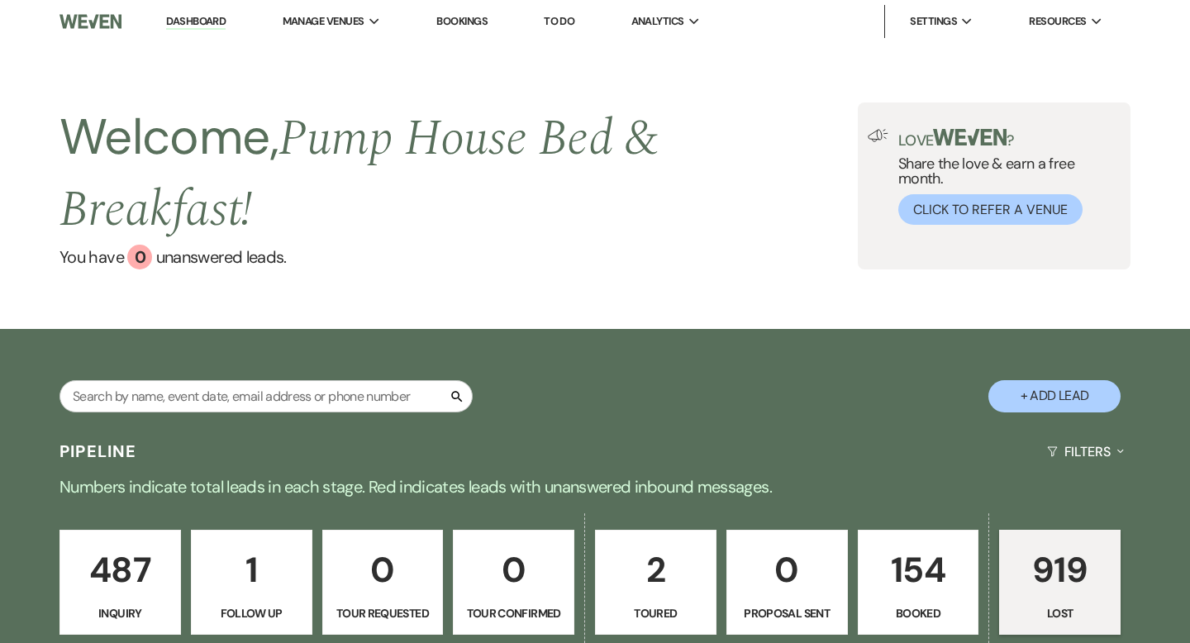
select select "5"
select select "8"
select select "5"
select select "8"
select select "5"
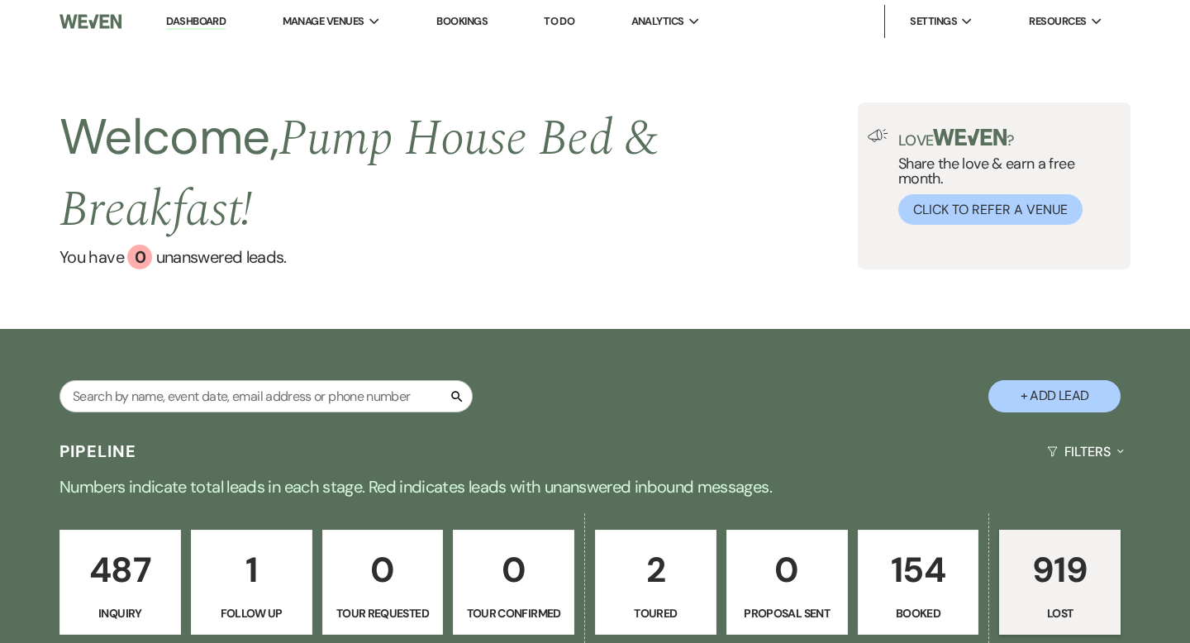
select select "8"
select select "5"
select select "8"
select select "5"
select select "8"
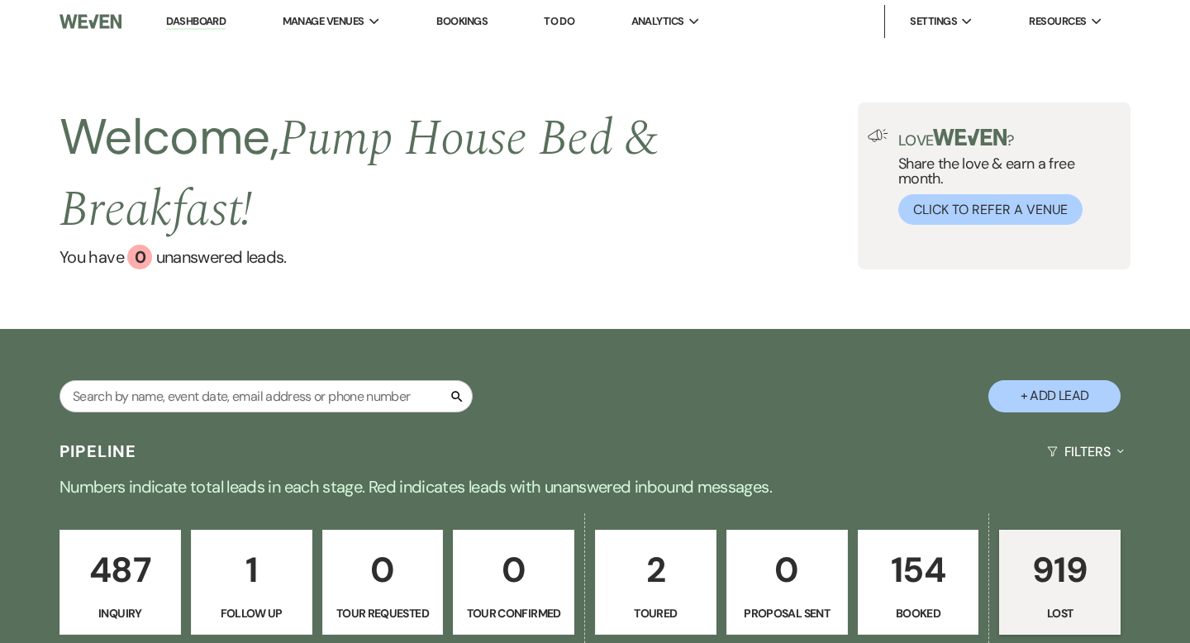
select select "6"
select select "8"
select select "5"
select select "8"
select select "5"
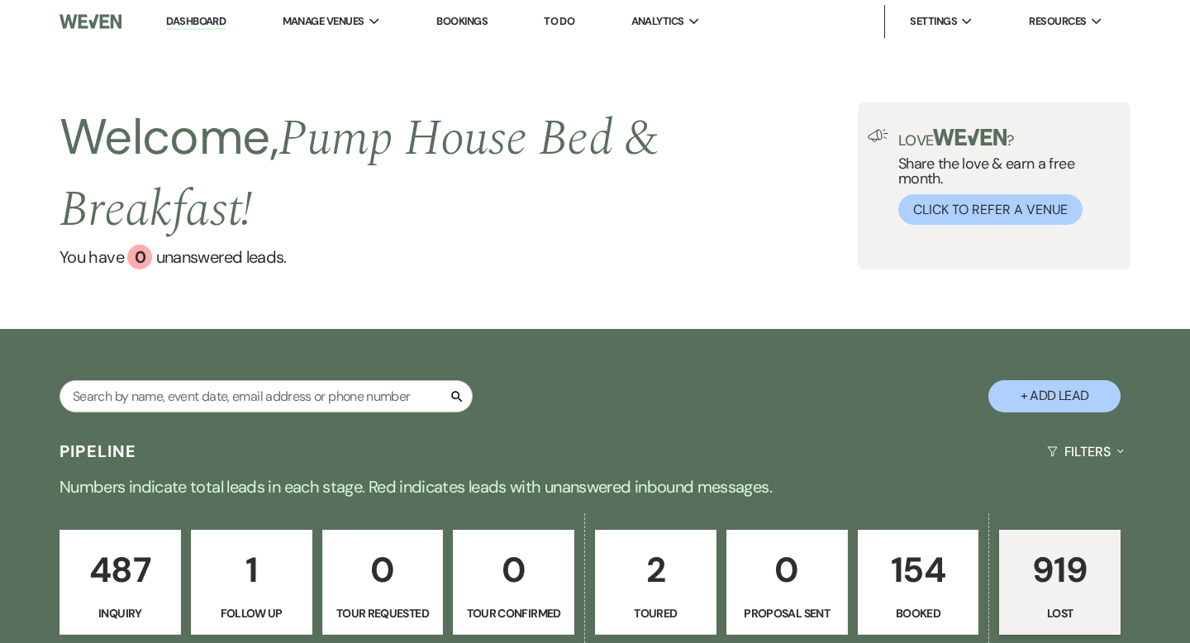
select select "8"
select select "5"
select select "8"
select select "5"
select select "8"
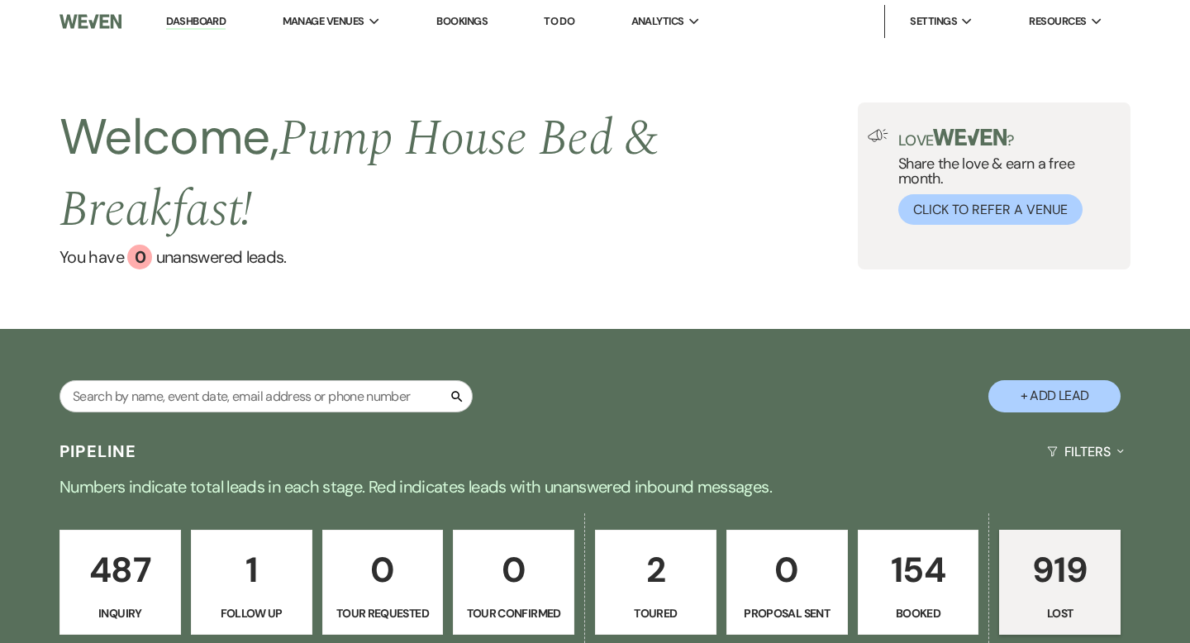
select select "5"
select select "8"
select select "5"
select select "8"
select select "5"
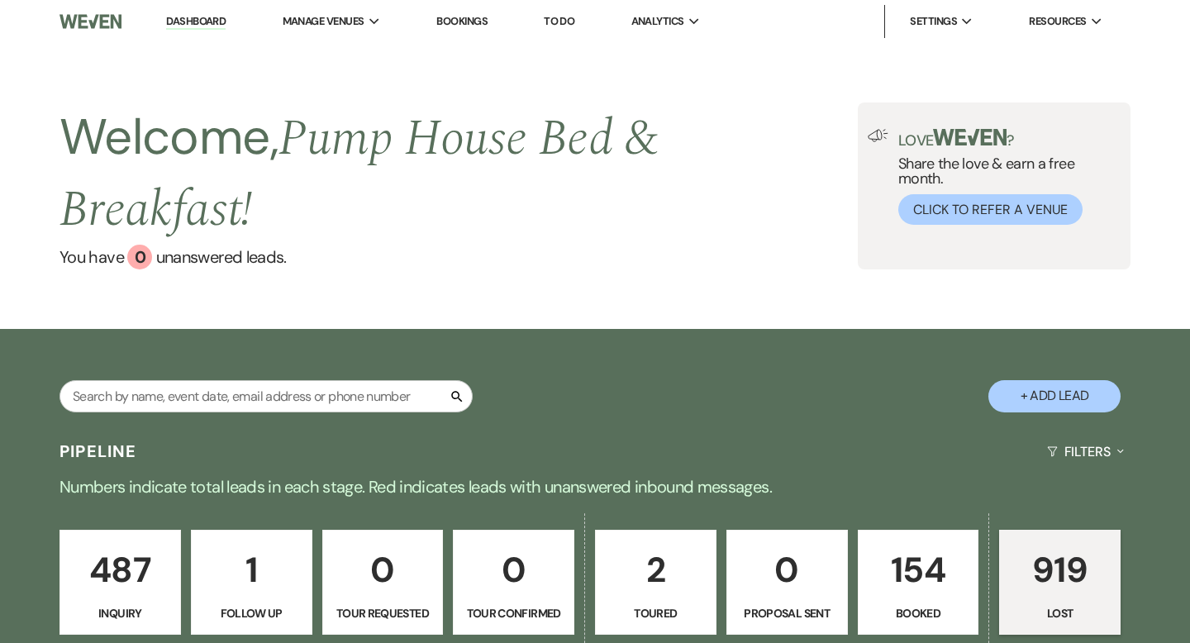
select select "8"
select select "5"
select select "8"
select select "5"
select select "8"
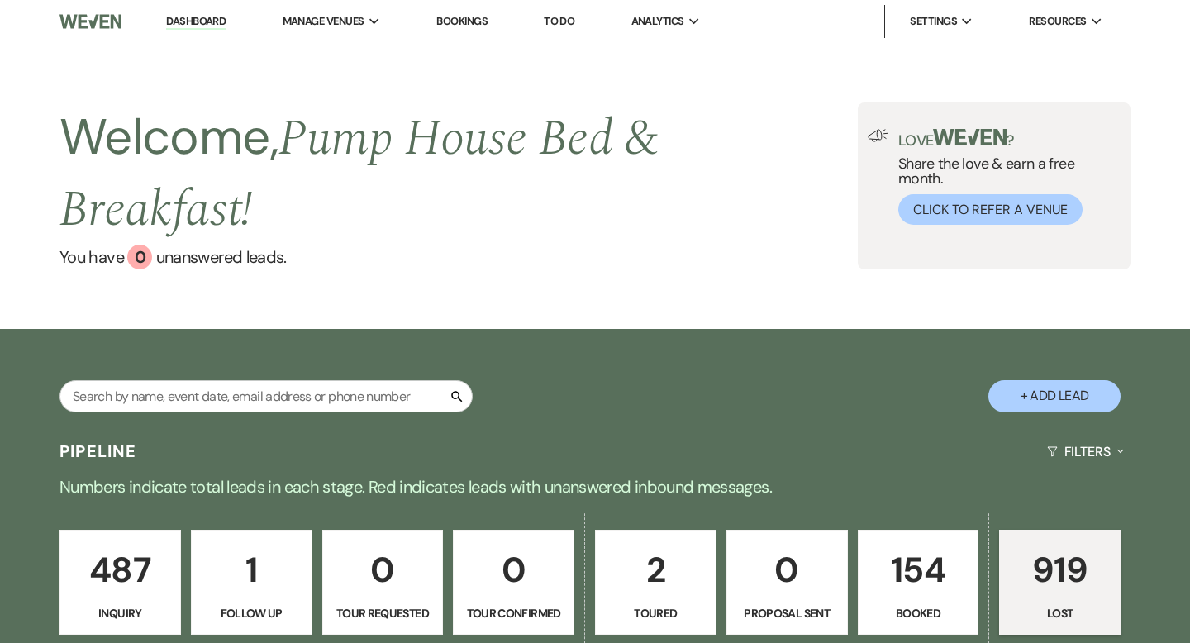
select select "5"
select select "8"
select select "10"
select select "8"
select select "5"
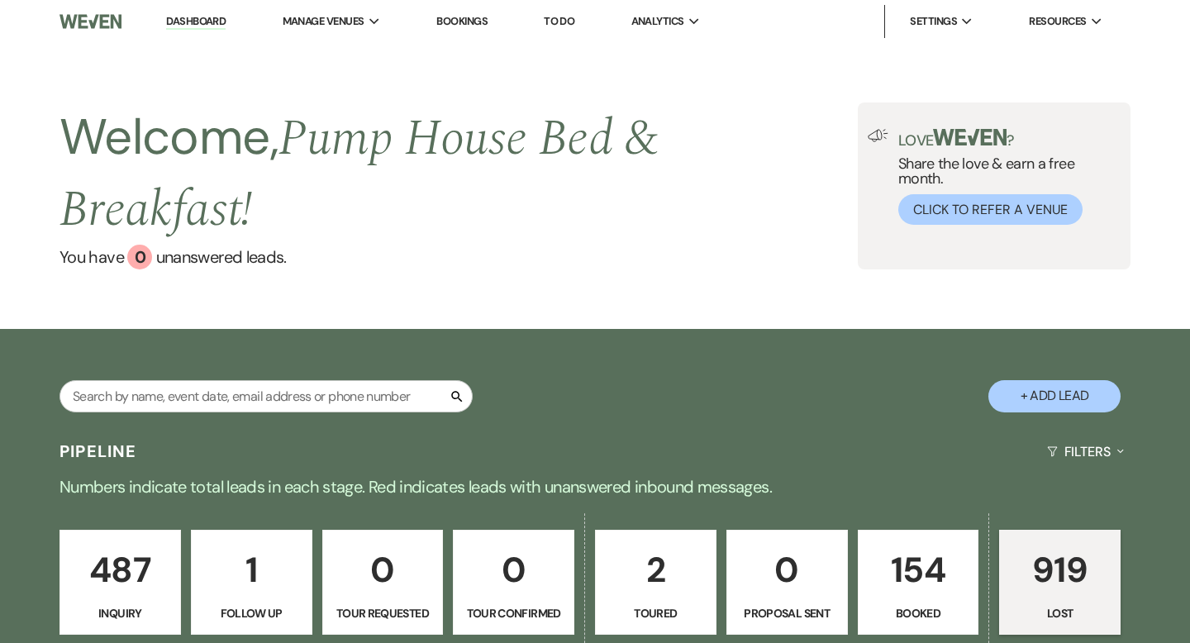
select select "8"
select select "5"
select select "8"
select select "5"
select select "8"
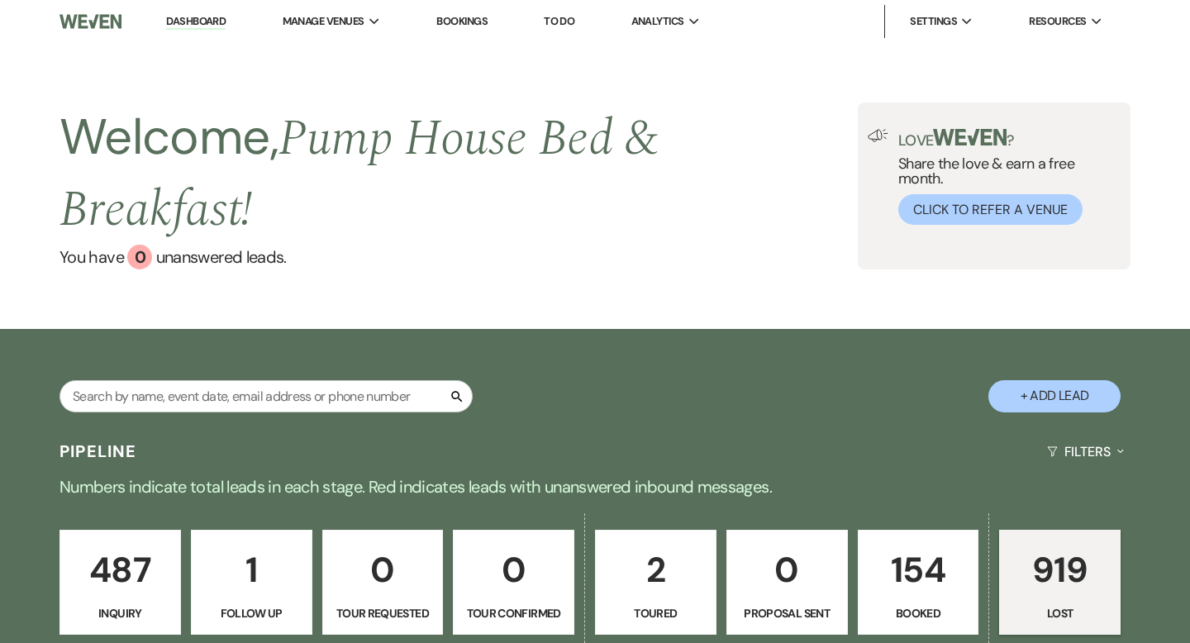
select select "8"
select select "5"
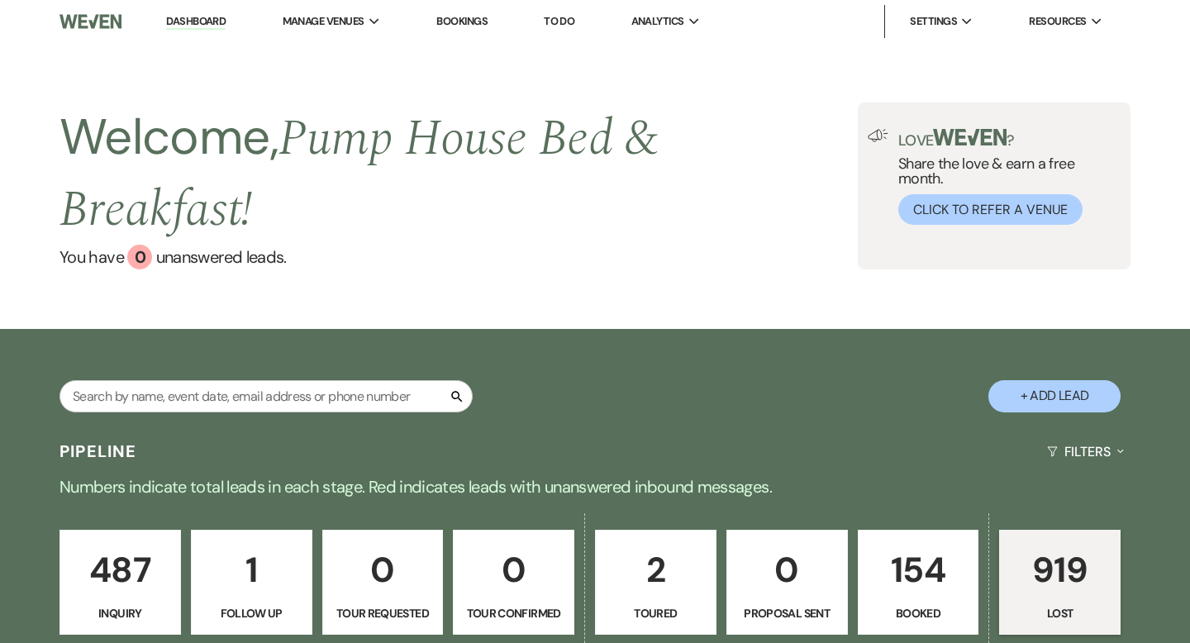
select select "8"
select select "10"
select select "8"
select select "5"
select select "8"
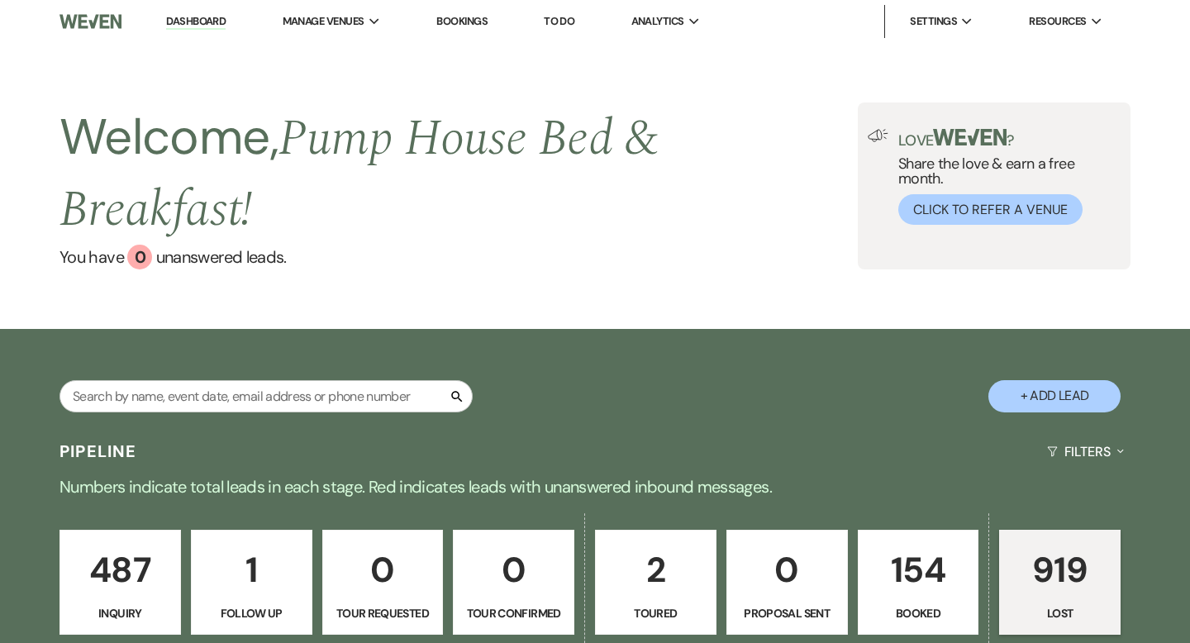
select select "5"
select select "8"
select select "1"
select select "8"
select select "5"
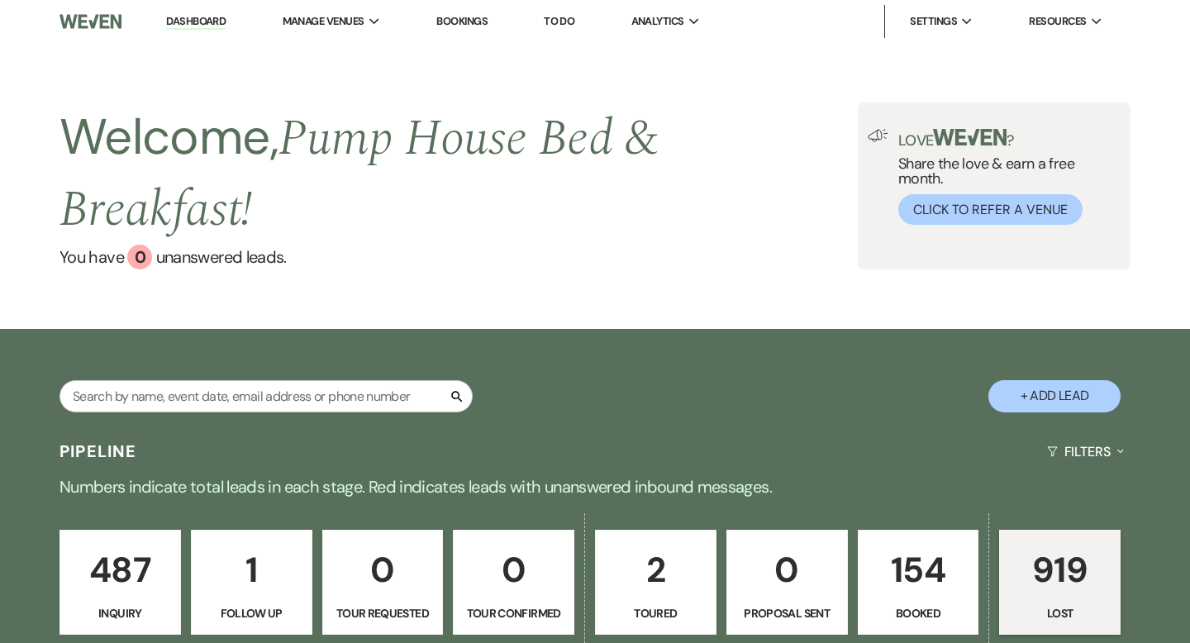
select select "8"
select select "5"
select select "8"
select select "6"
select select "8"
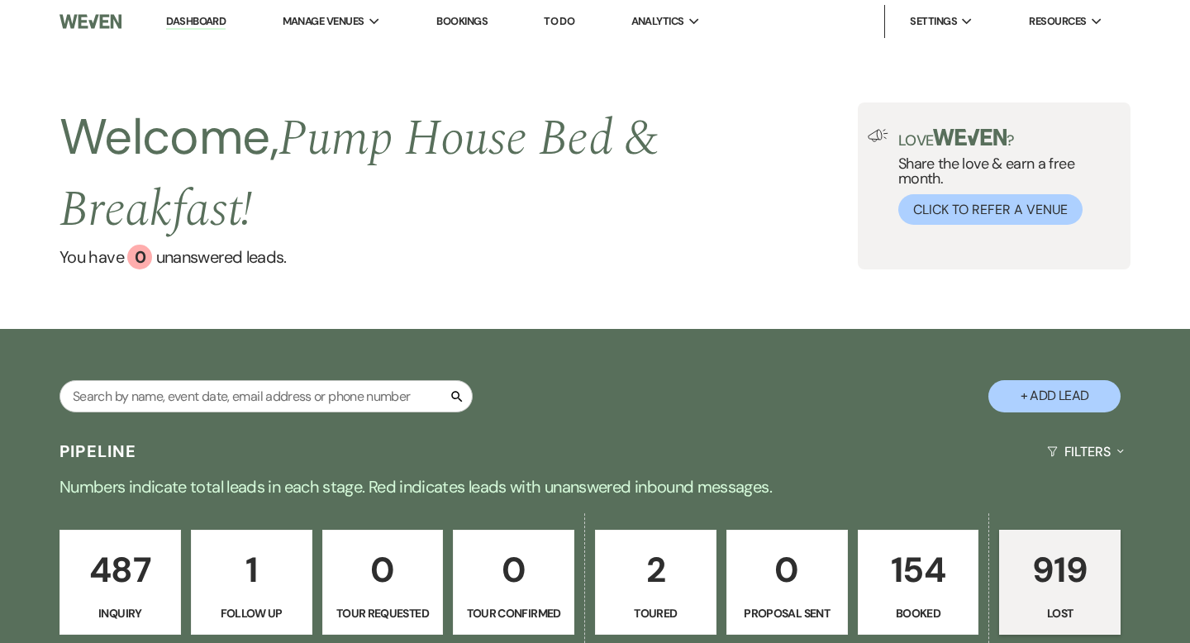
select select "8"
select select "5"
select select "8"
select select "5"
select select "8"
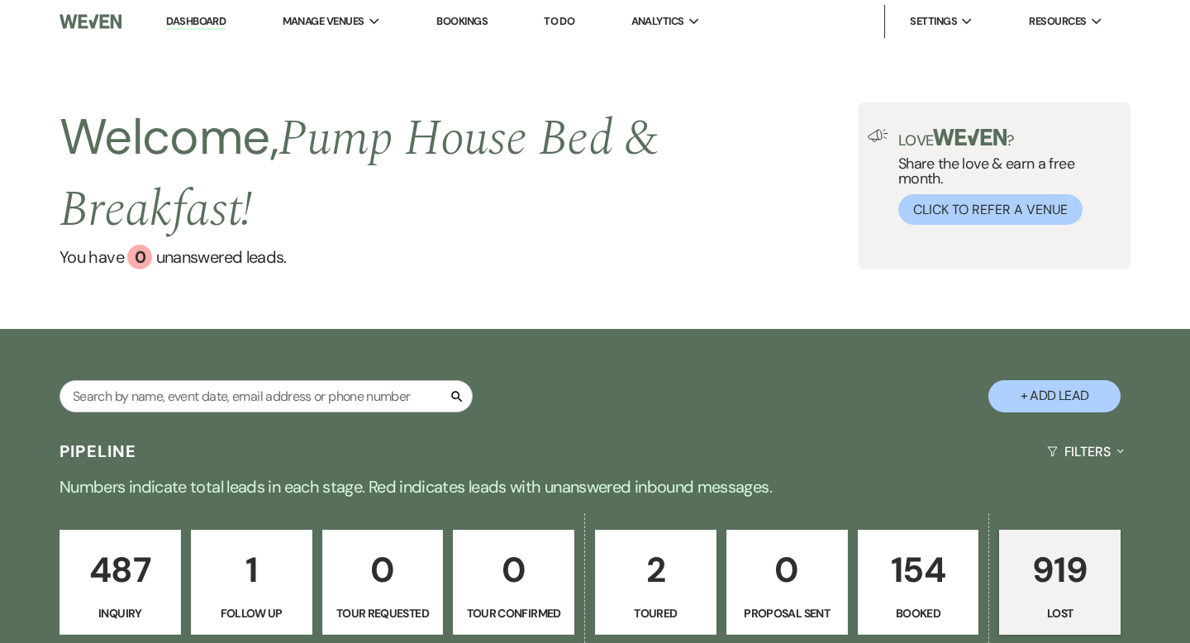
select select "5"
select select "8"
select select "6"
select select "8"
select select "5"
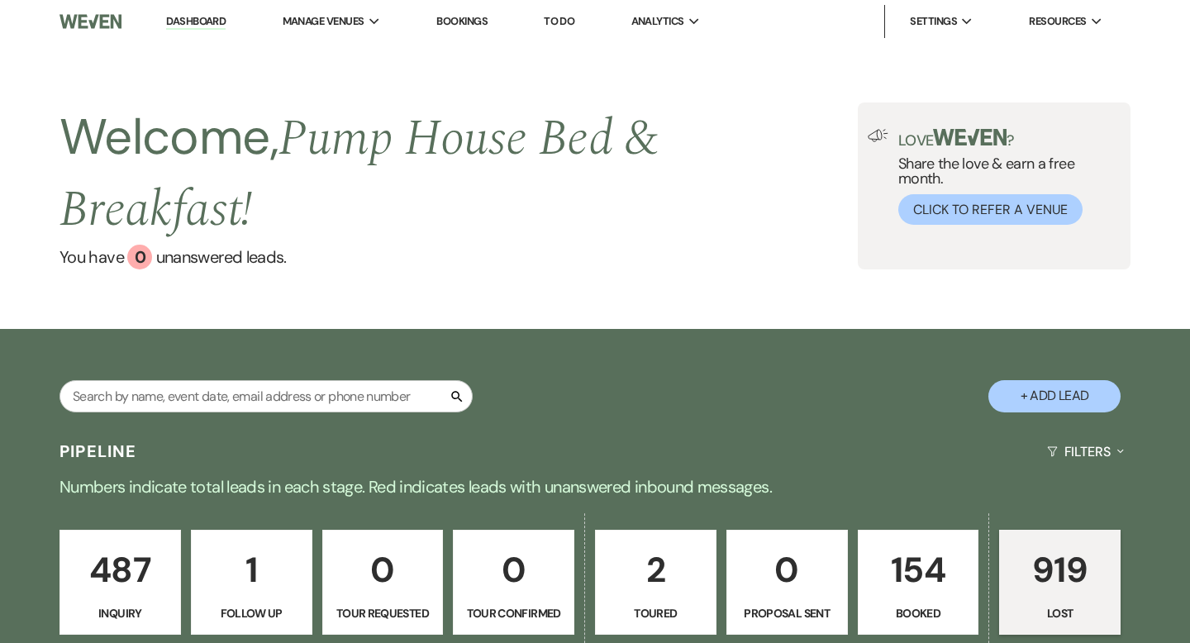
select select "8"
select select "5"
select select "8"
select select "5"
select select "8"
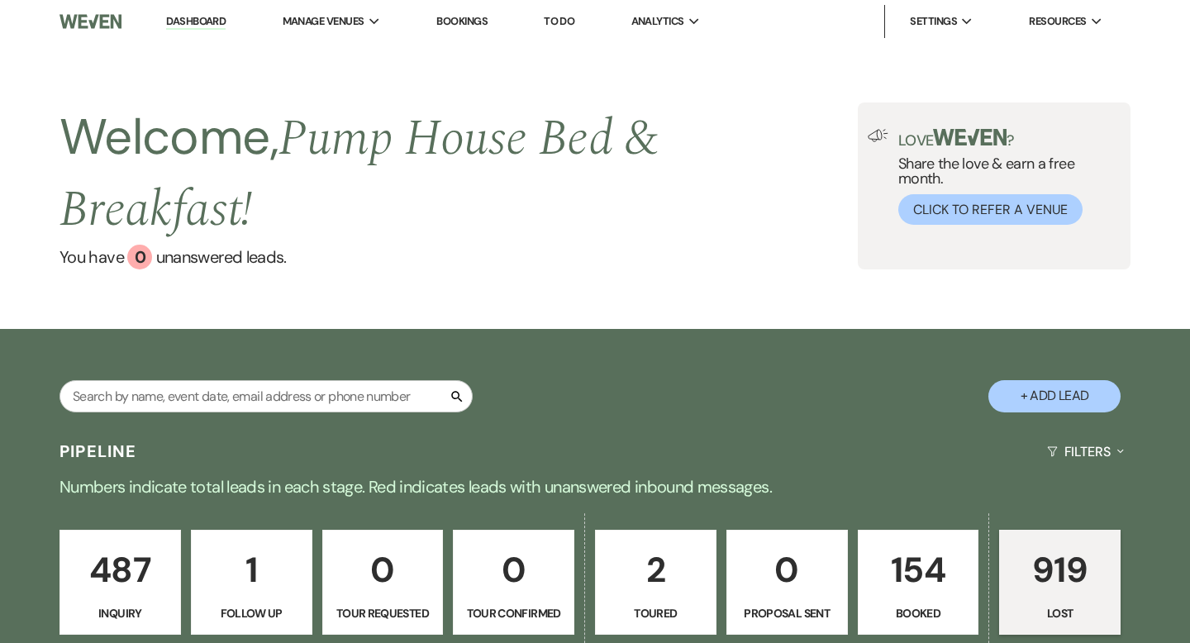
select select "5"
select select "8"
select select "5"
select select "8"
select select "5"
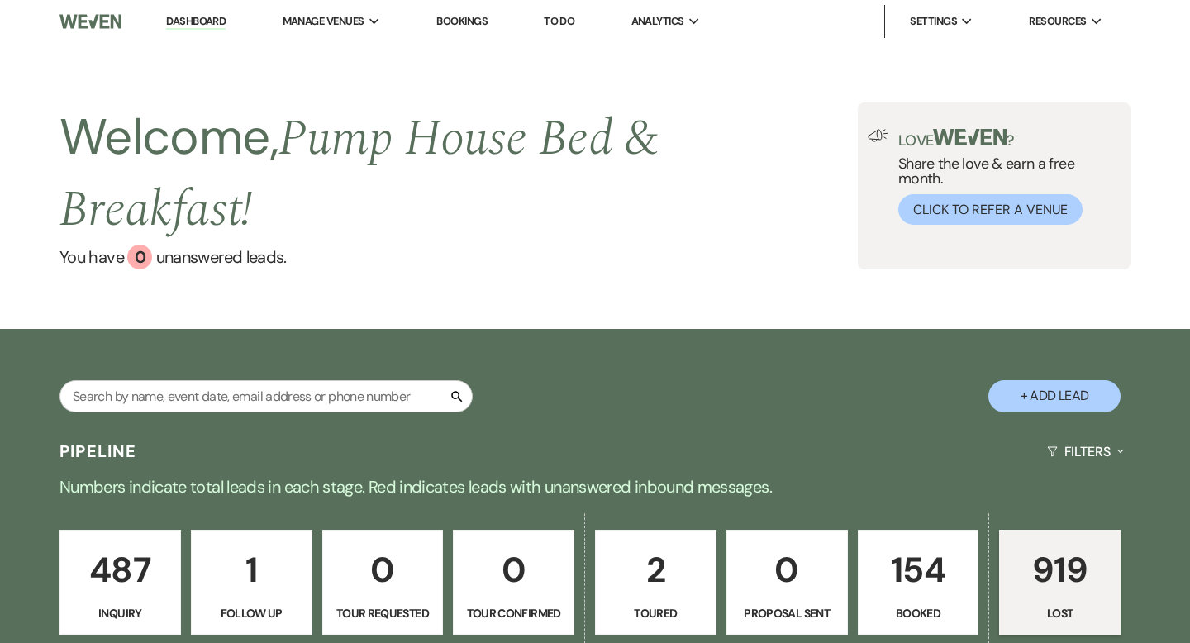
select select "8"
select select "5"
select select "8"
select select "10"
select select "8"
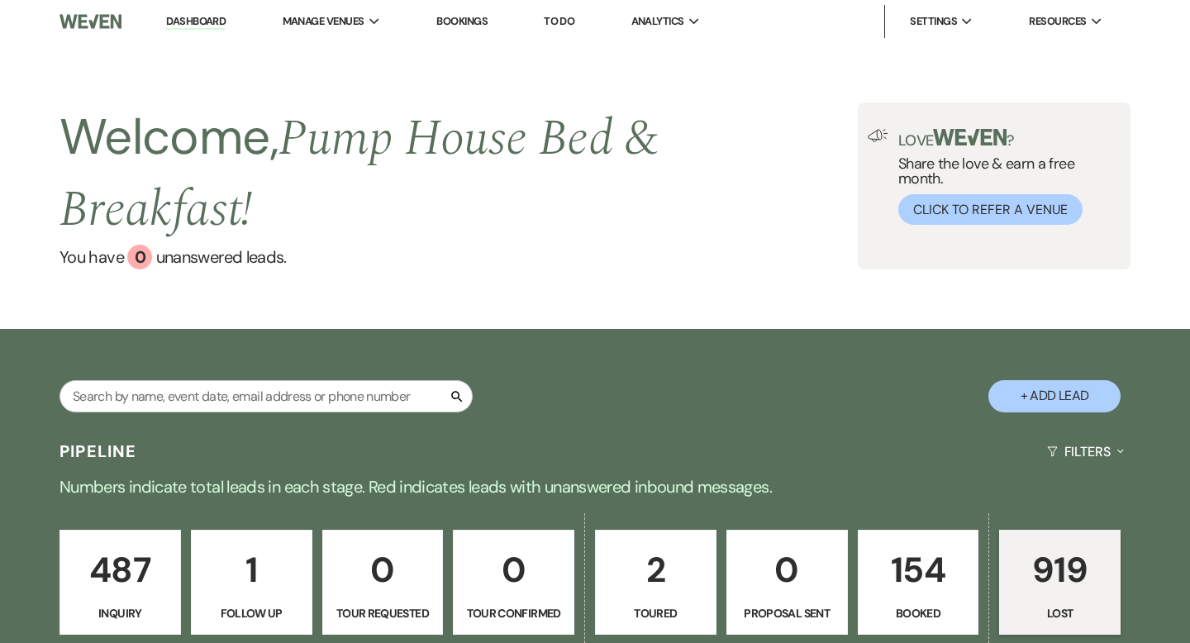
select select "5"
select select "8"
select select "1"
select select "8"
select select "5"
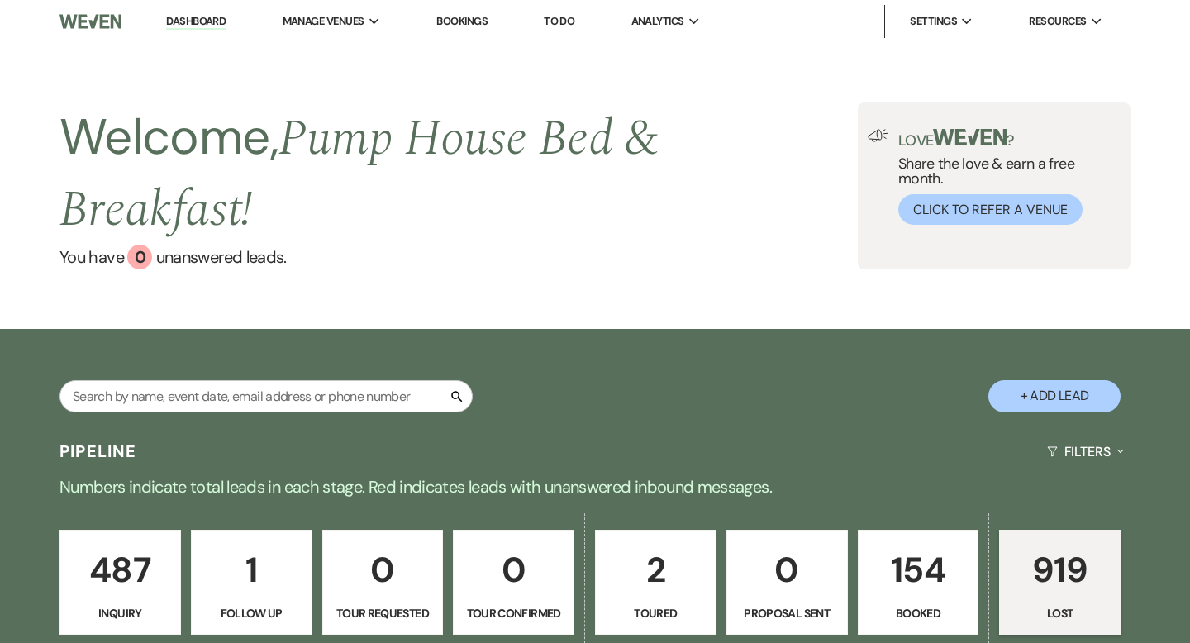
select select "8"
select select "5"
select select "8"
select select "5"
select select "8"
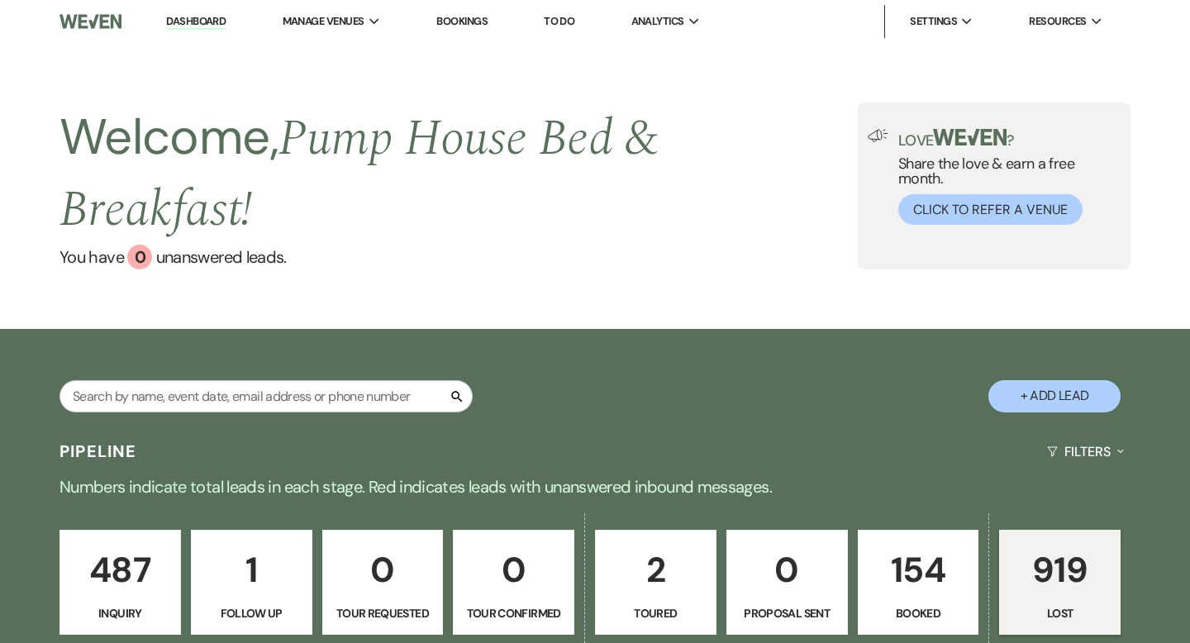
select select "10"
select select "8"
select select "5"
select select "8"
select select "5"
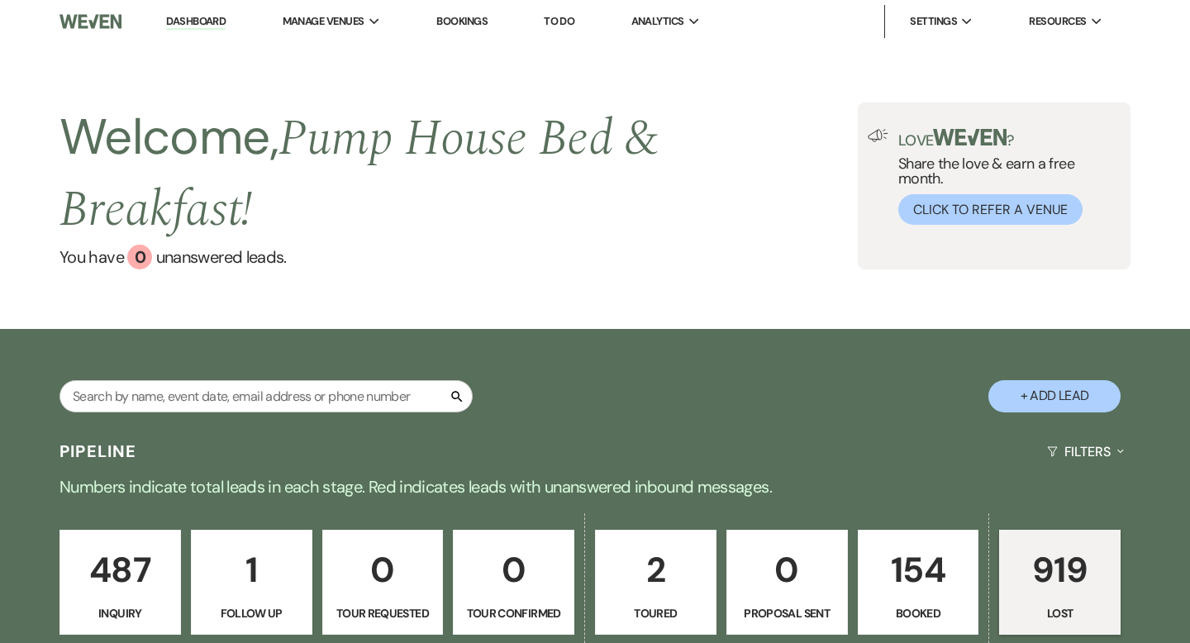
select select "8"
select select "5"
select select "8"
select select "5"
select select "8"
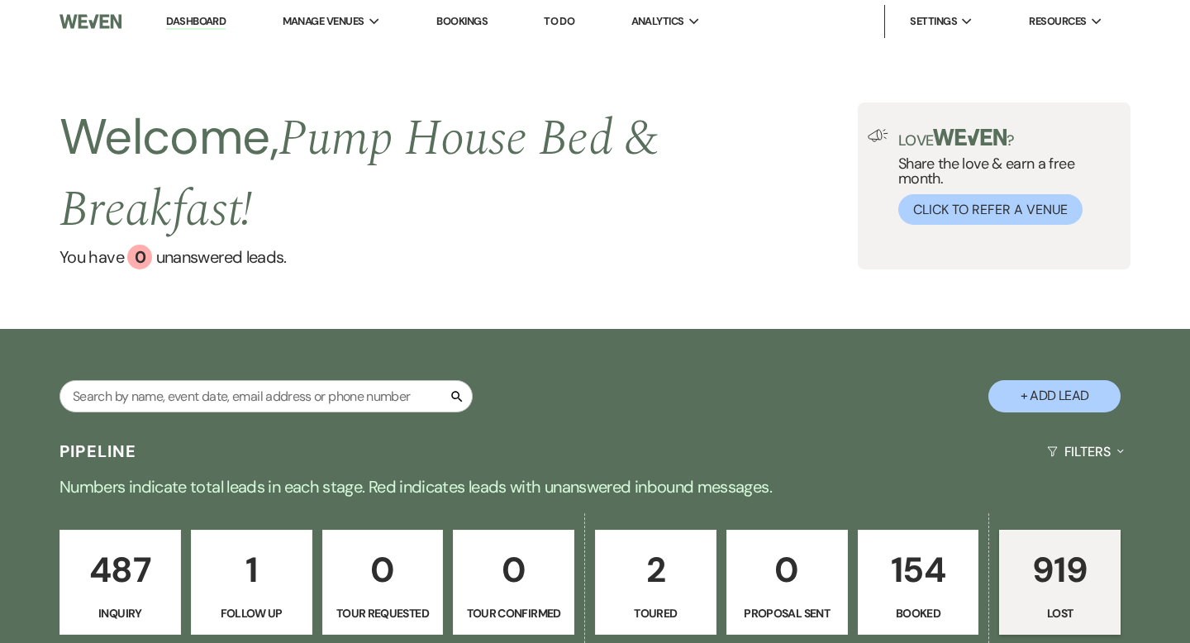
select select "5"
select select "8"
select select "5"
select select "8"
select select "5"
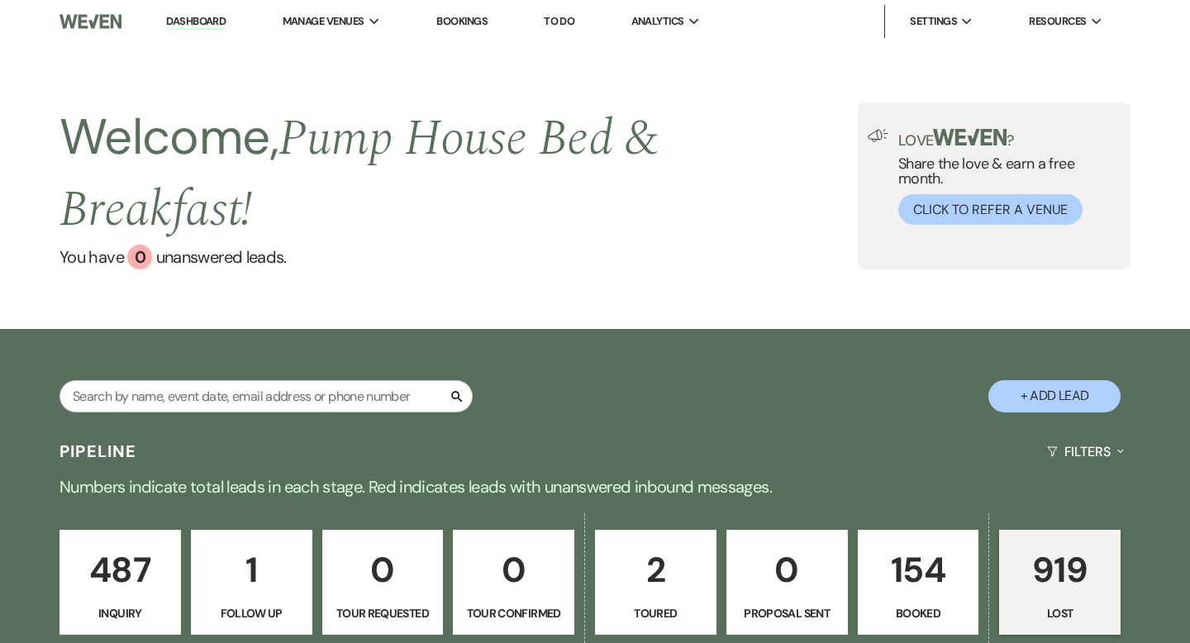
select select "8"
select select "7"
select select "8"
select select "5"
select select "8"
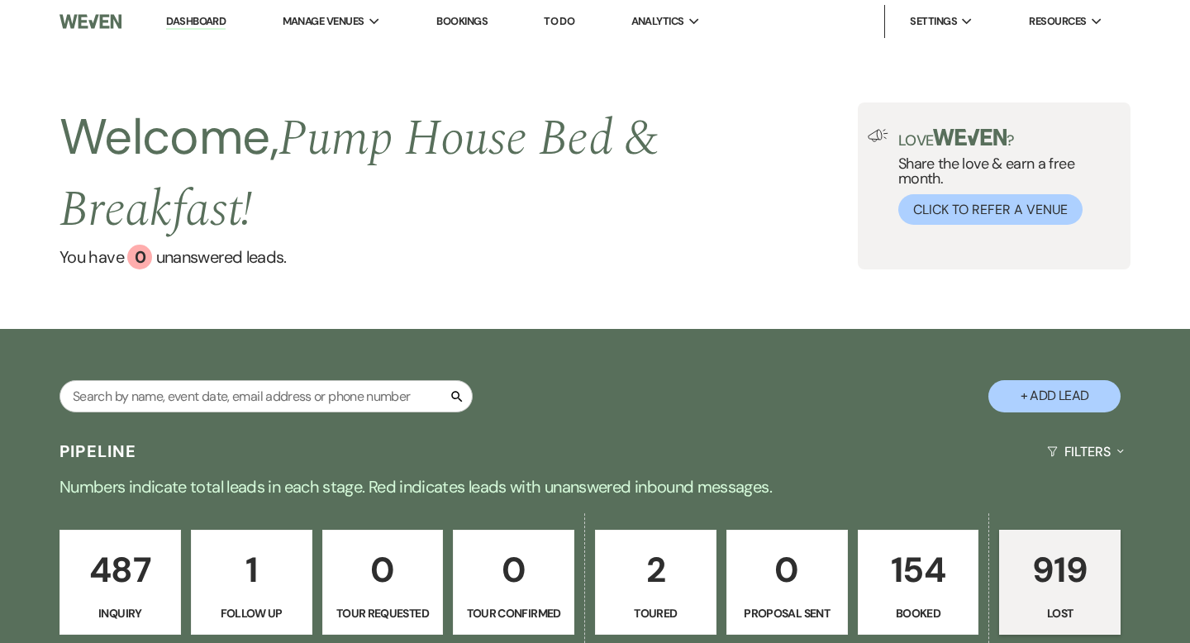
select select "11"
select select "8"
select select "5"
select select "8"
select select "5"
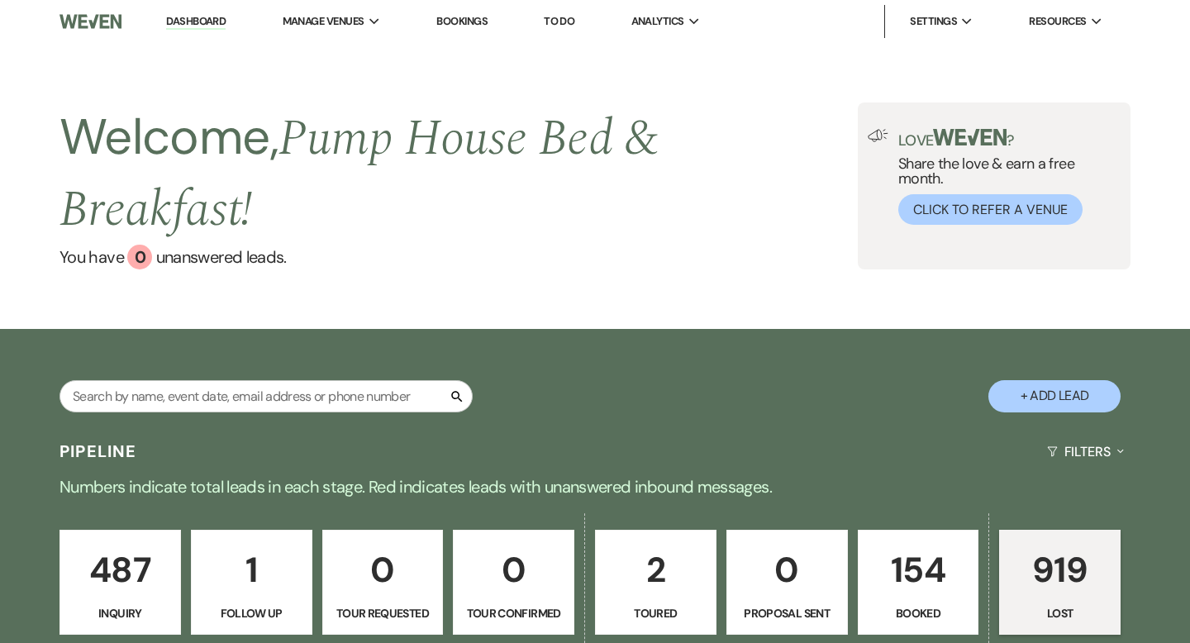
select select "8"
select select "10"
select select "8"
select select "5"
select select "8"
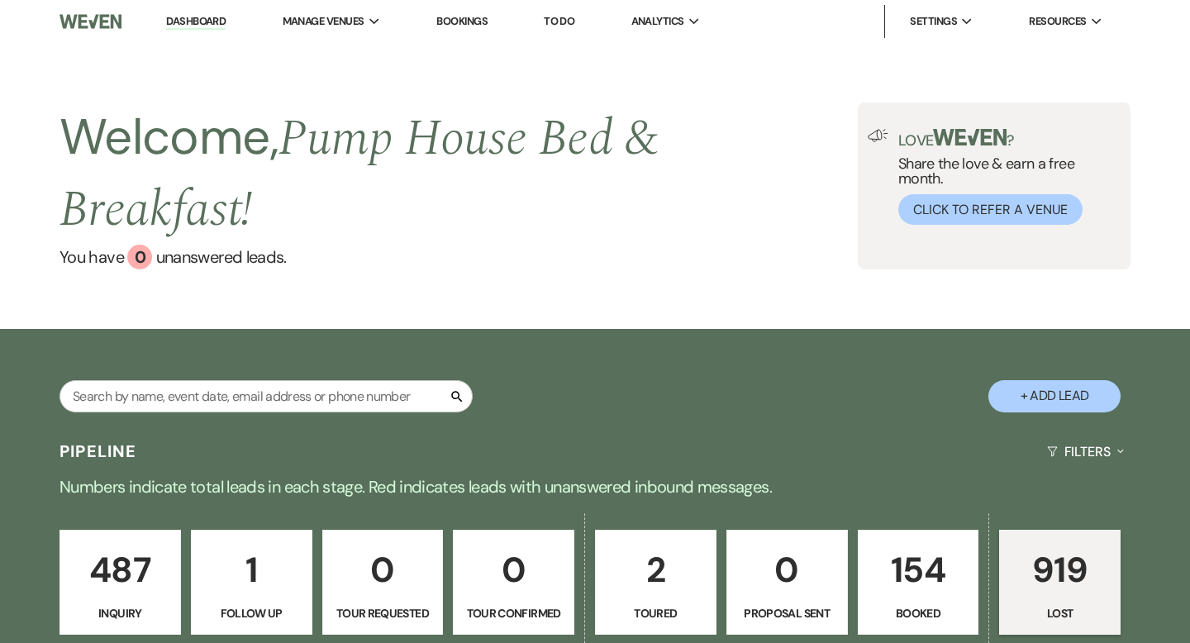
select select "5"
select select "8"
select select "5"
select select "8"
select select "5"
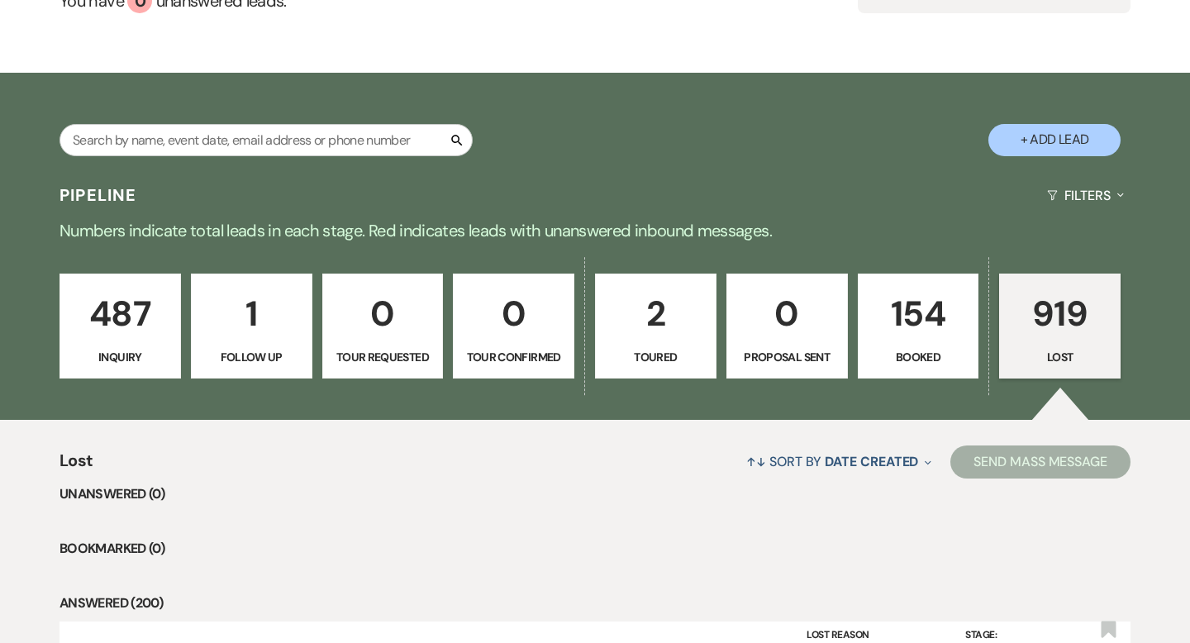
scroll to position [258, 0]
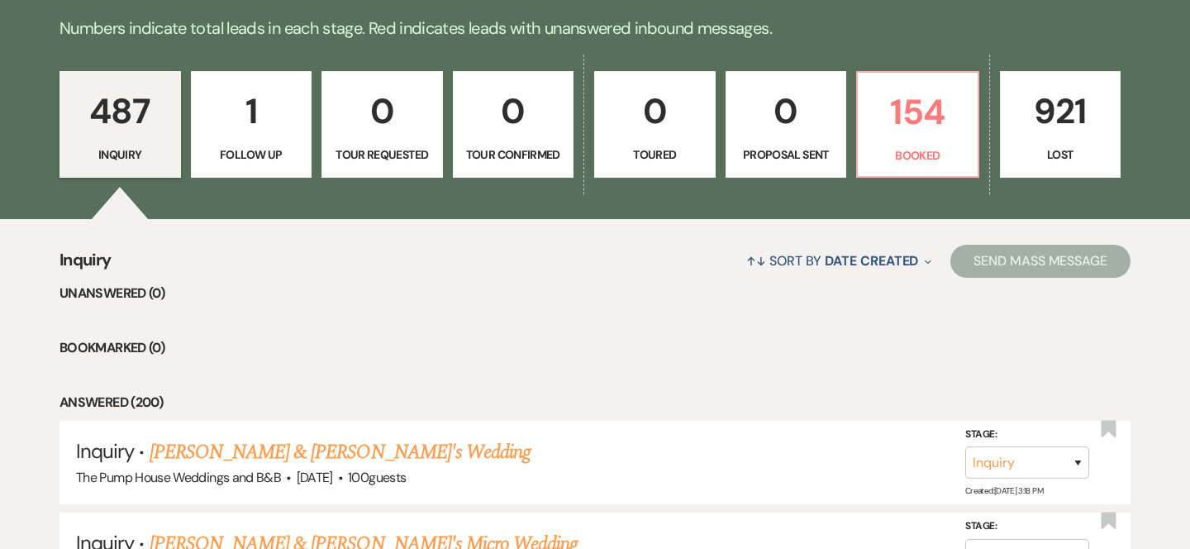
scroll to position [421, 0]
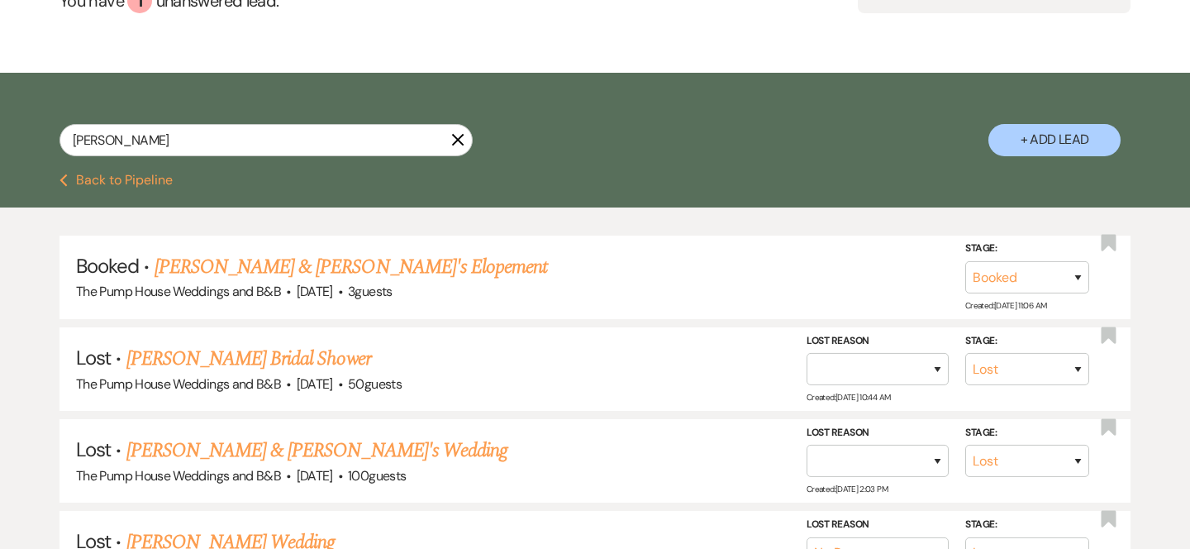
scroll to position [267, 0]
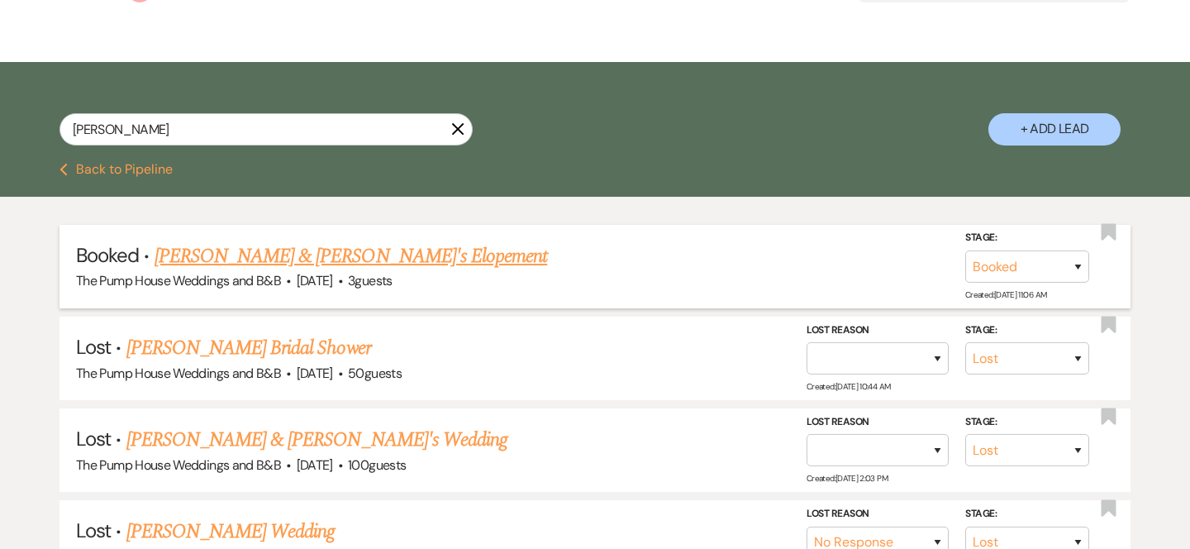
click at [253, 262] on link "[PERSON_NAME] & [PERSON_NAME]'s Elopement" at bounding box center [351, 256] width 393 height 30
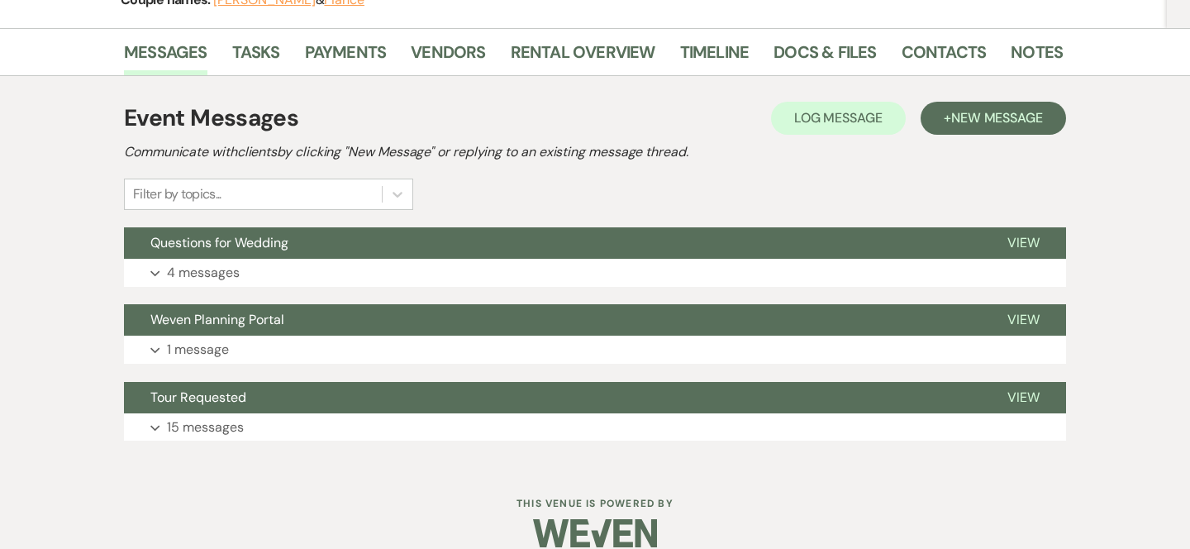
scroll to position [257, 0]
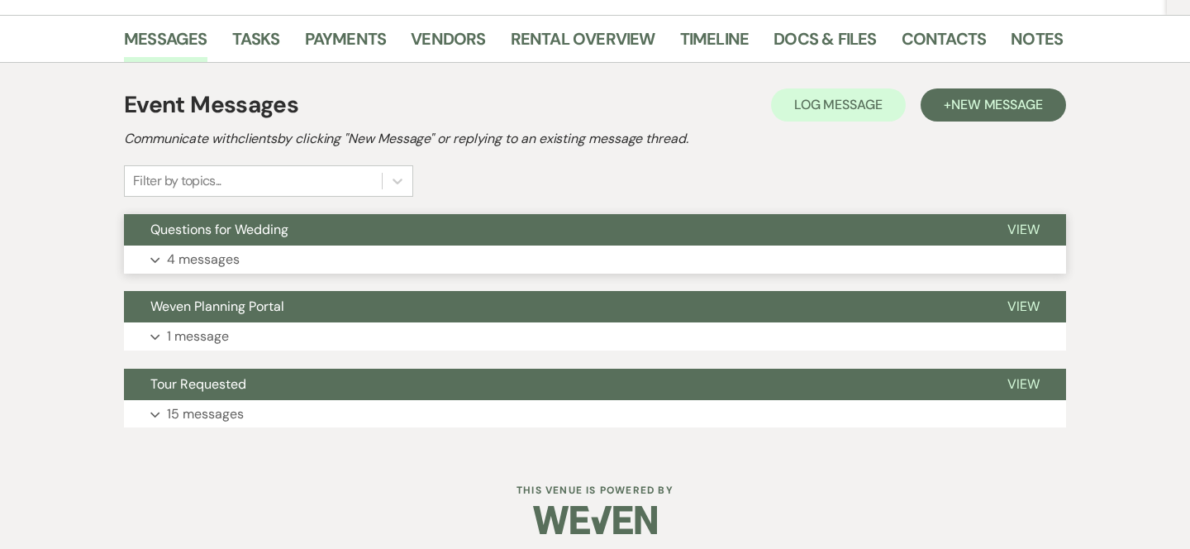
click at [326, 229] on button "Questions for Wedding" at bounding box center [552, 229] width 857 height 31
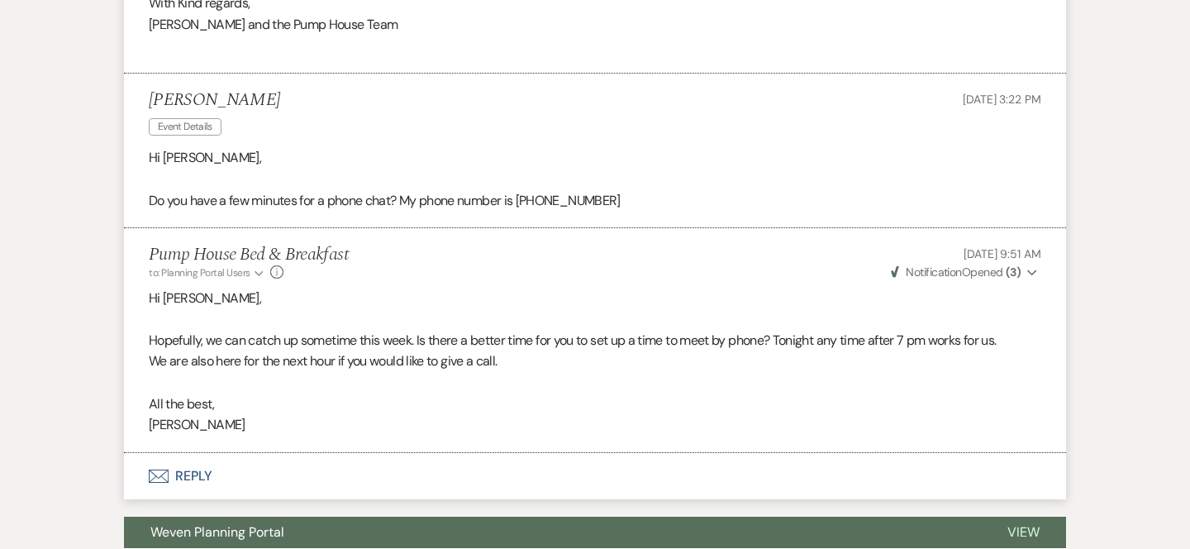
scroll to position [1508, 0]
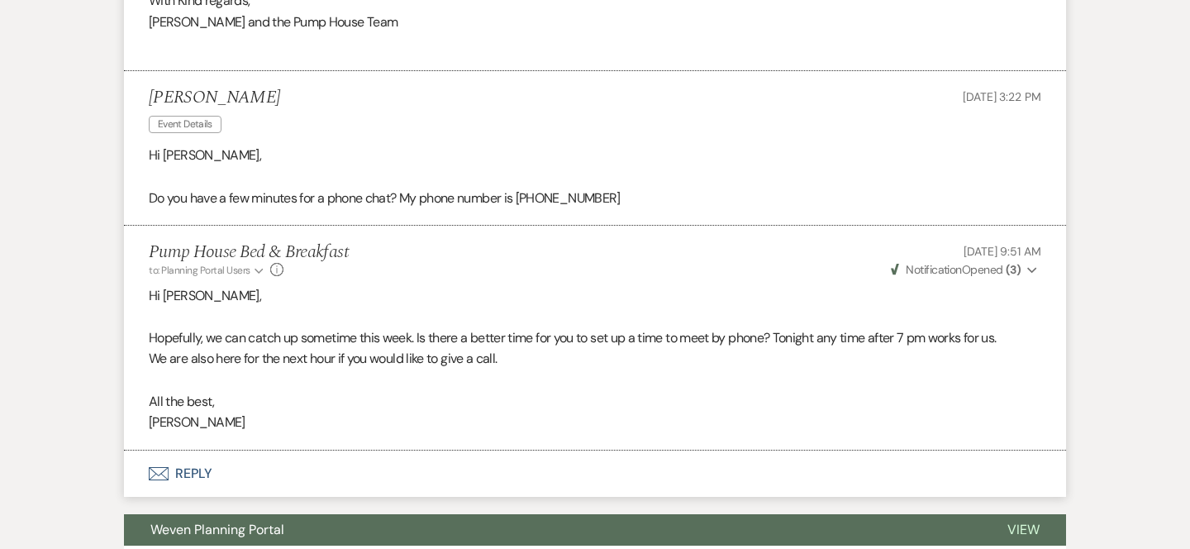
click at [162, 474] on use "button" at bounding box center [159, 473] width 20 height 13
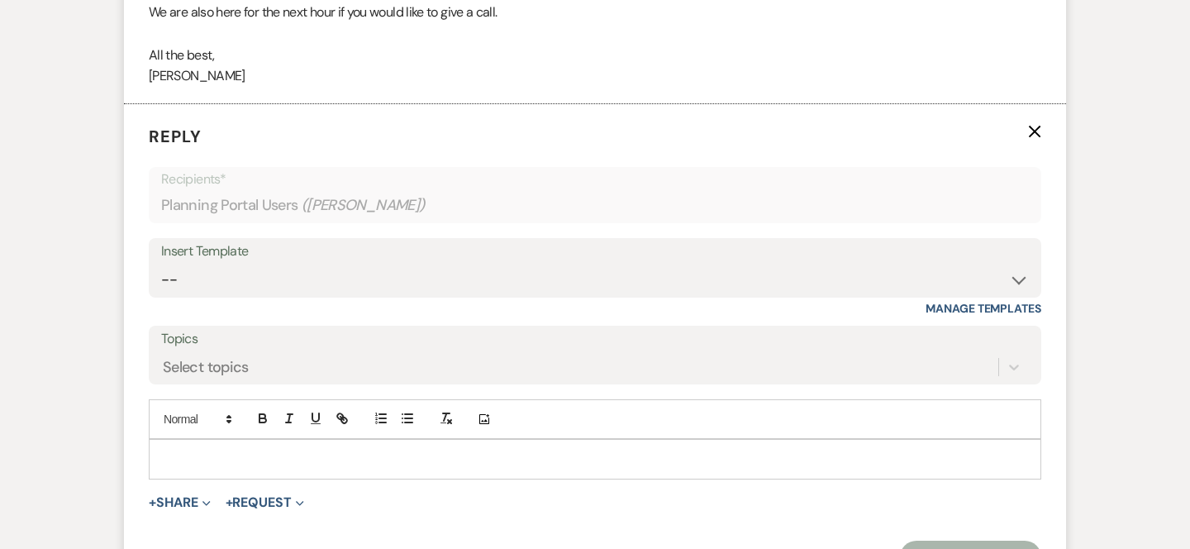
scroll to position [1855, 0]
click at [188, 464] on p at bounding box center [595, 459] width 866 height 18
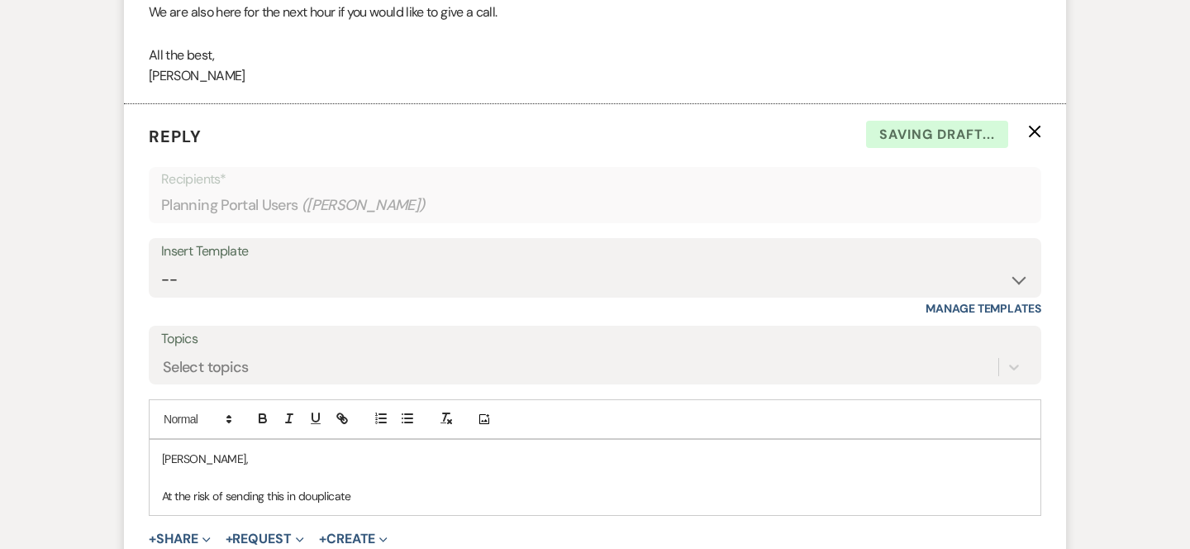
click at [319, 494] on p "At the risk of sending this in douplicate" at bounding box center [595, 496] width 866 height 18
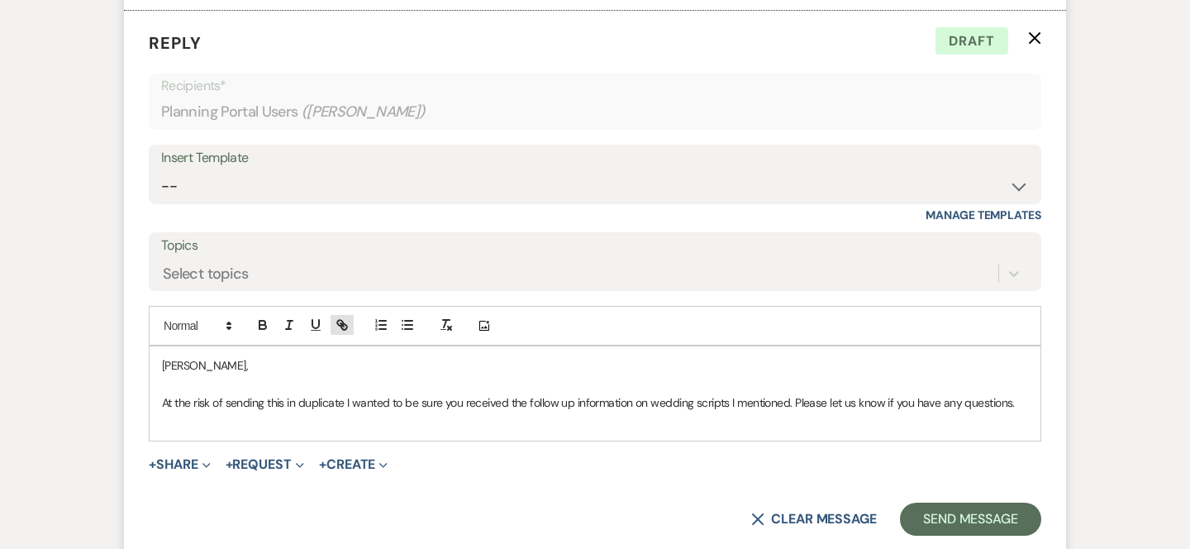
scroll to position [1949, 0]
click at [343, 318] on icon "button" at bounding box center [342, 324] width 15 height 15
click at [343, 320] on icon "button" at bounding box center [342, 324] width 15 height 15
click at [345, 327] on icon "button" at bounding box center [342, 324] width 15 height 15
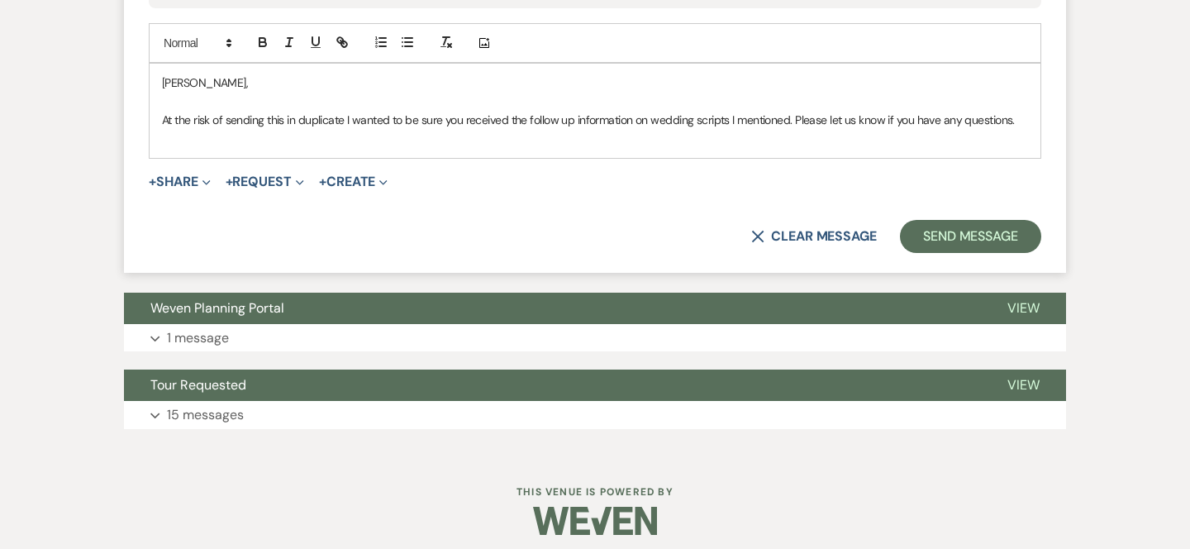
scroll to position [2240, 0]
